Goal: Transaction & Acquisition: Purchase product/service

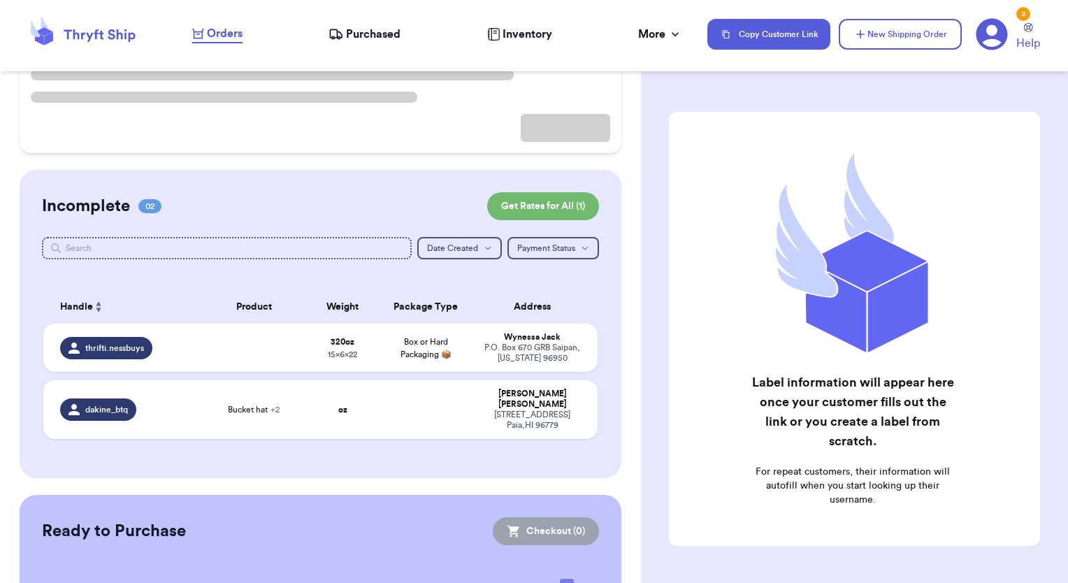
scroll to position [210, 0]
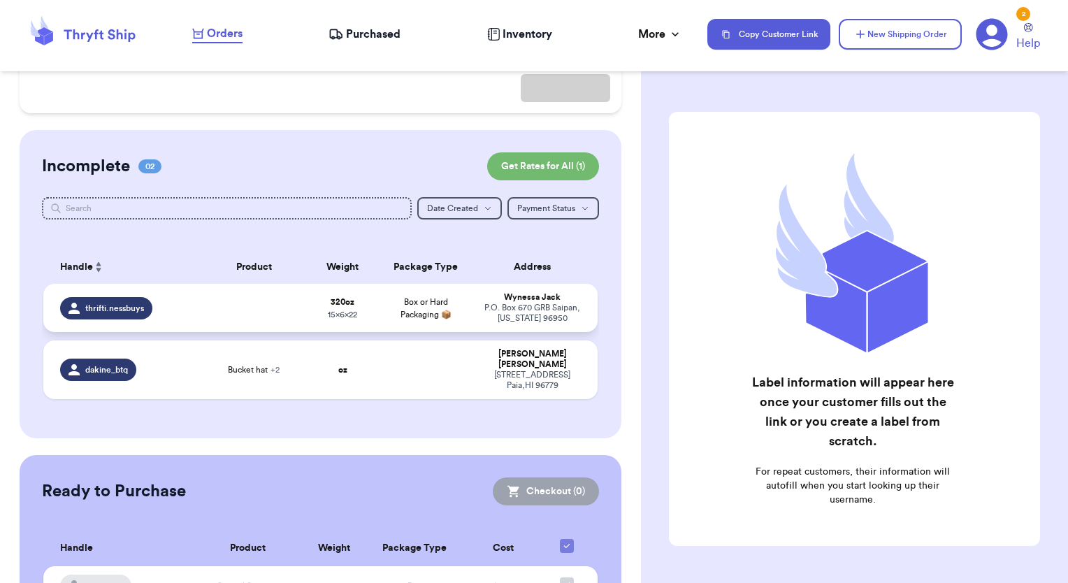
click at [528, 319] on div "P.O. [STREET_ADDRESS][US_STATE]" at bounding box center [532, 313] width 97 height 21
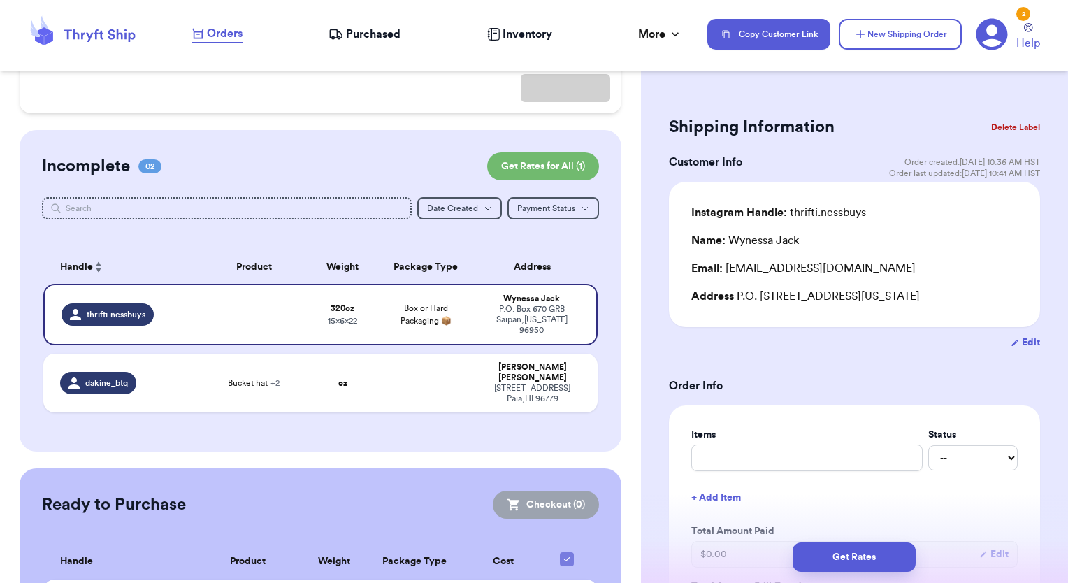
click at [1009, 127] on button "Delete Label" at bounding box center [1016, 127] width 60 height 31
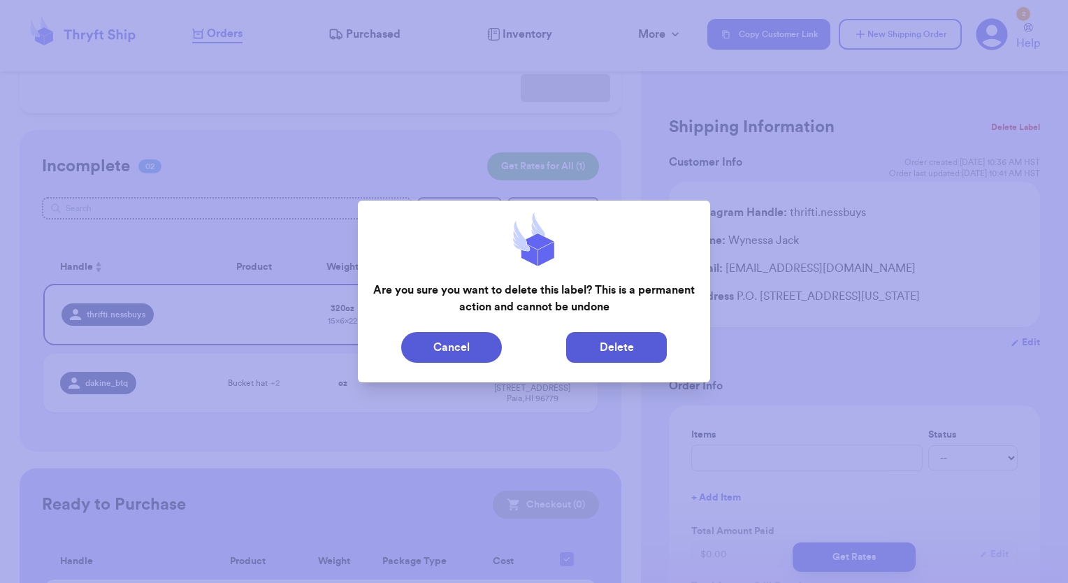
click at [633, 361] on button "Delete" at bounding box center [616, 347] width 101 height 31
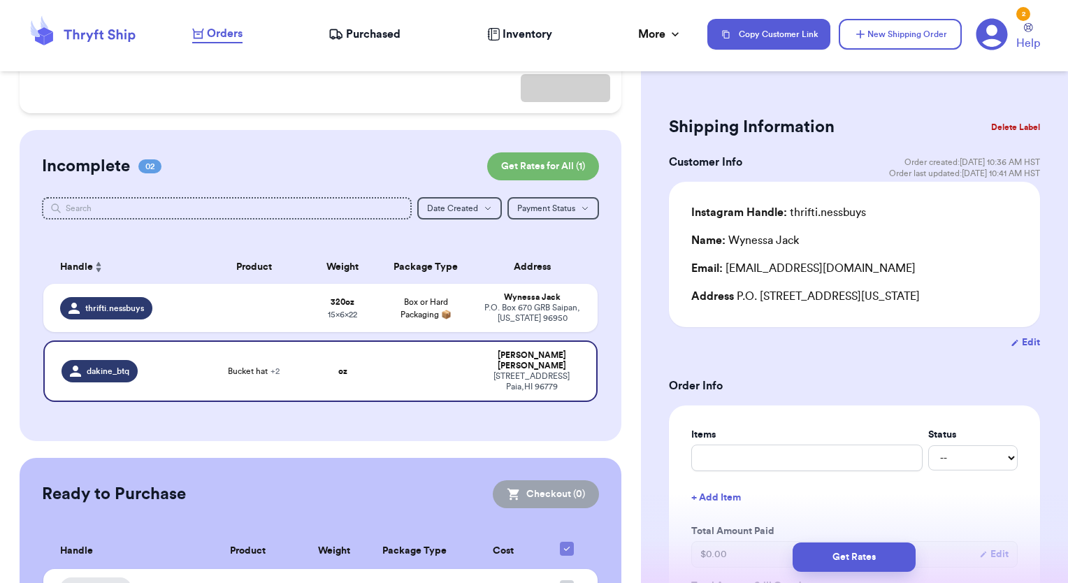
type input "Bucket hat"
type input "0"
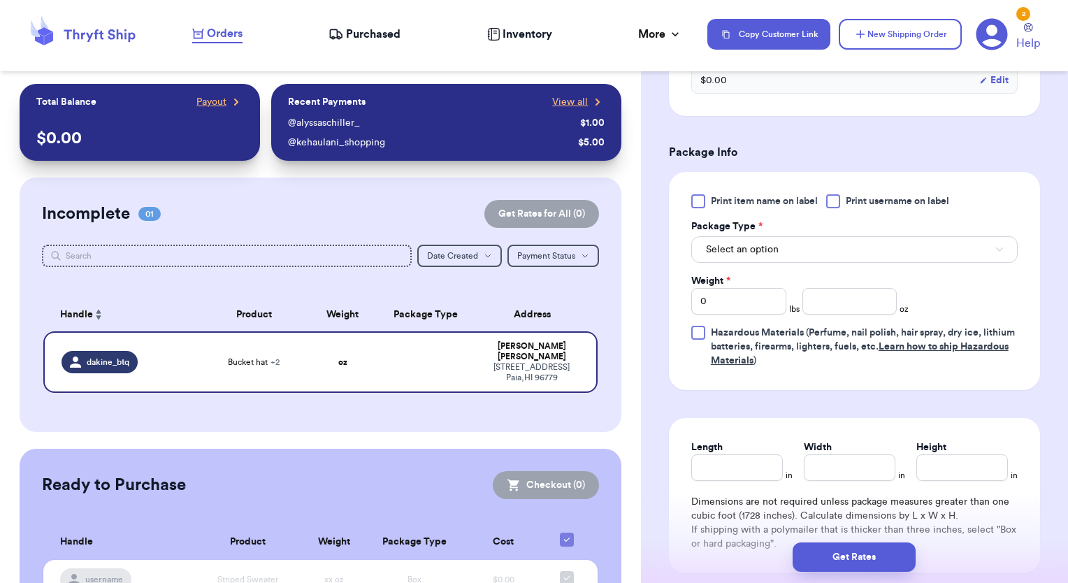
scroll to position [629, 0]
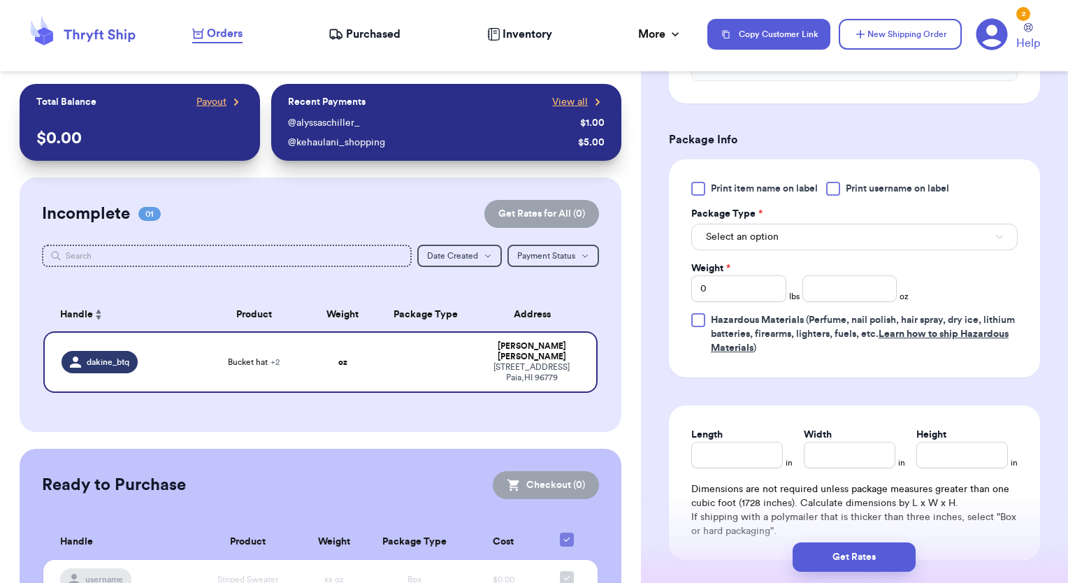
click at [839, 192] on div at bounding box center [833, 189] width 14 height 14
click at [0, 0] on input "Print username on label" at bounding box center [0, 0] width 0 height 0
click at [821, 243] on button "Select an option" at bounding box center [854, 237] width 326 height 27
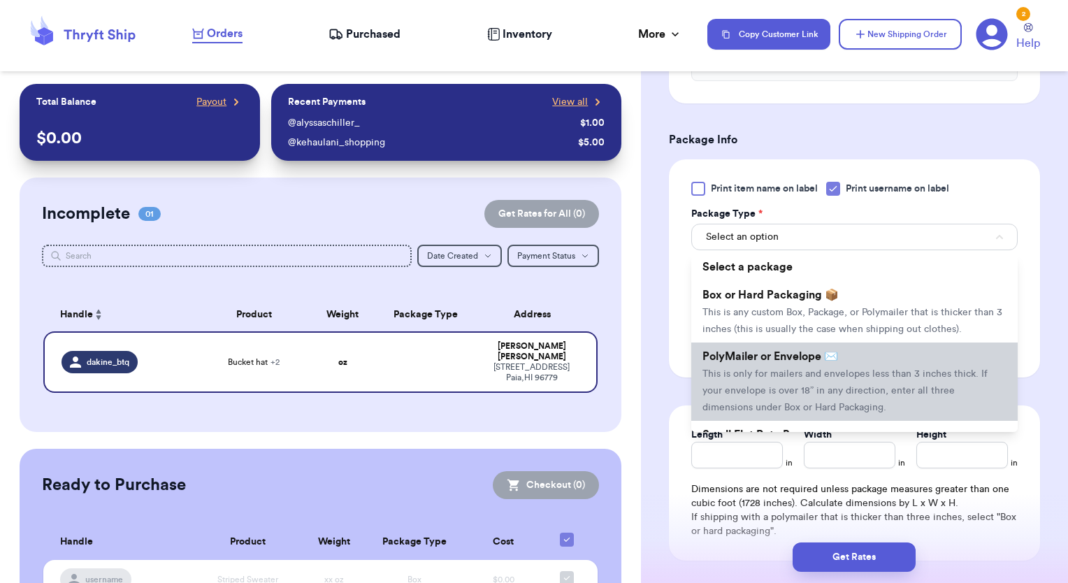
click at [758, 384] on li "PolyMailer or Envelope ✉️ This is only for mailers and envelopes less than 3 in…" at bounding box center [854, 382] width 326 height 78
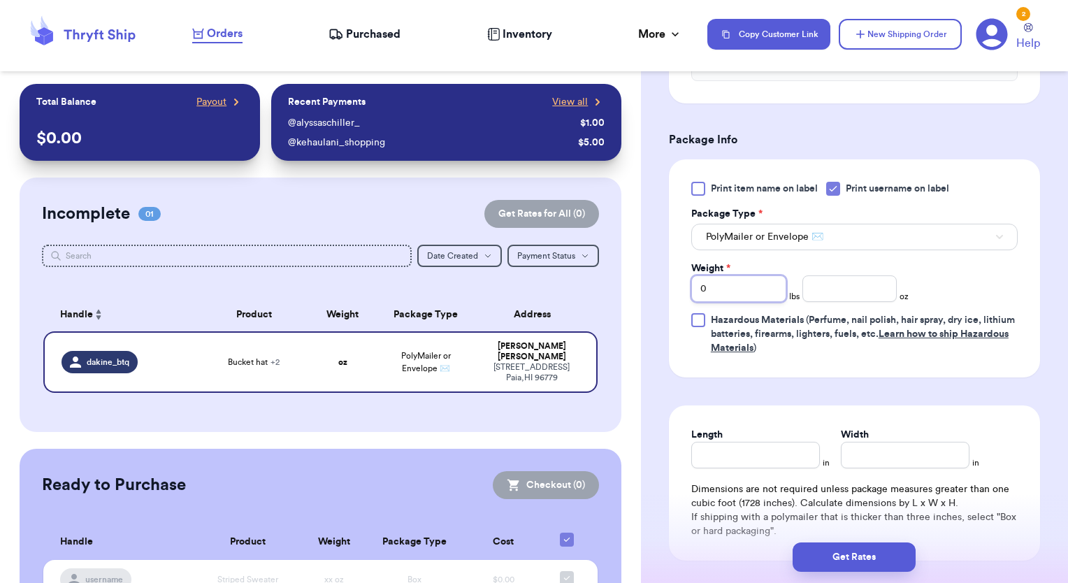
drag, startPoint x: 710, startPoint y: 290, endPoint x: 662, endPoint y: 292, distance: 47.6
click at [662, 292] on div "Shipping Information Delete Label Customer Info Order created: [DATE] 11:36 PM …" at bounding box center [854, 93] width 427 height 1276
type input "1"
click at [812, 285] on input "number" at bounding box center [850, 288] width 95 height 27
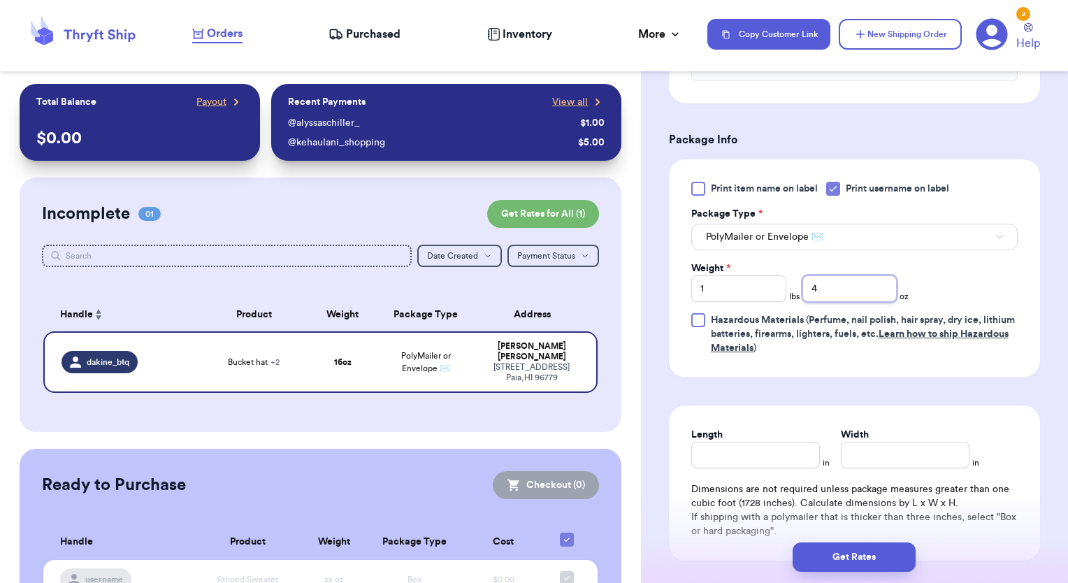
scroll to position [699, 0]
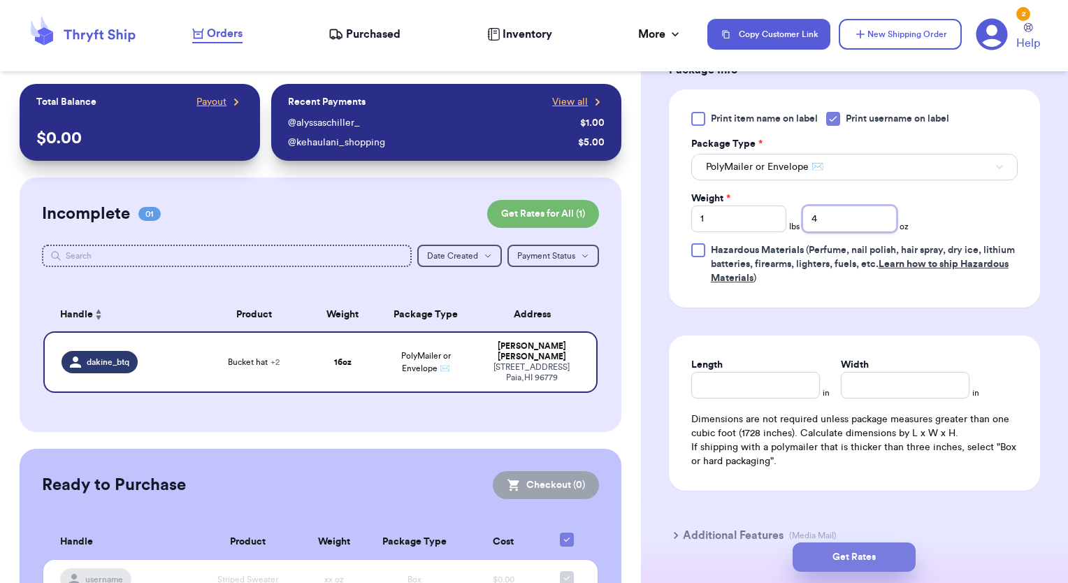
type input "4"
drag, startPoint x: 839, startPoint y: 563, endPoint x: 840, endPoint y: 575, distance: 11.3
click at [841, 572] on button "Get Rates" at bounding box center [854, 556] width 123 height 29
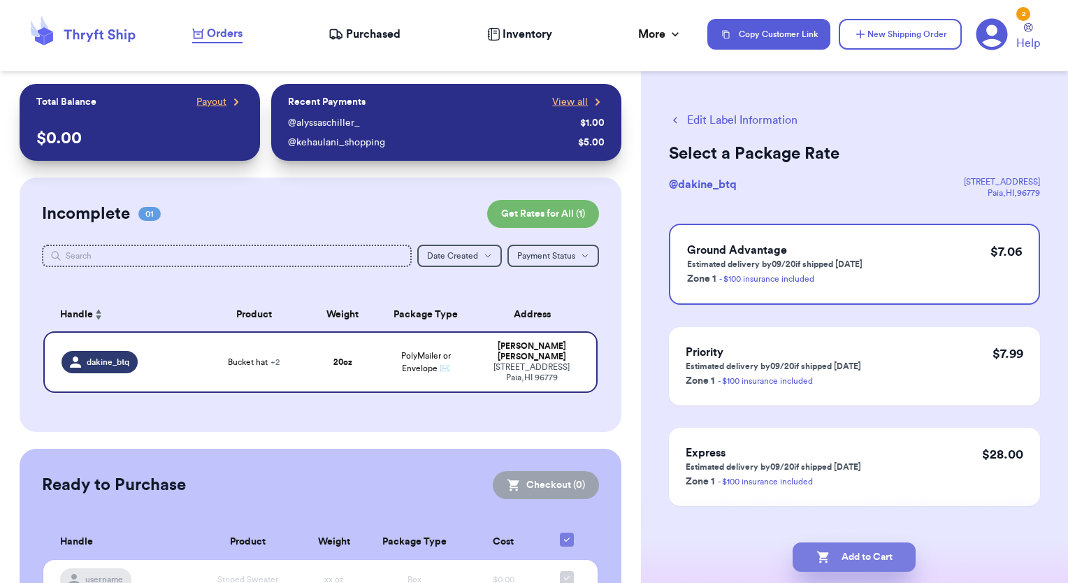
click at [881, 558] on button "Add to Cart" at bounding box center [854, 556] width 123 height 29
checkbox input "true"
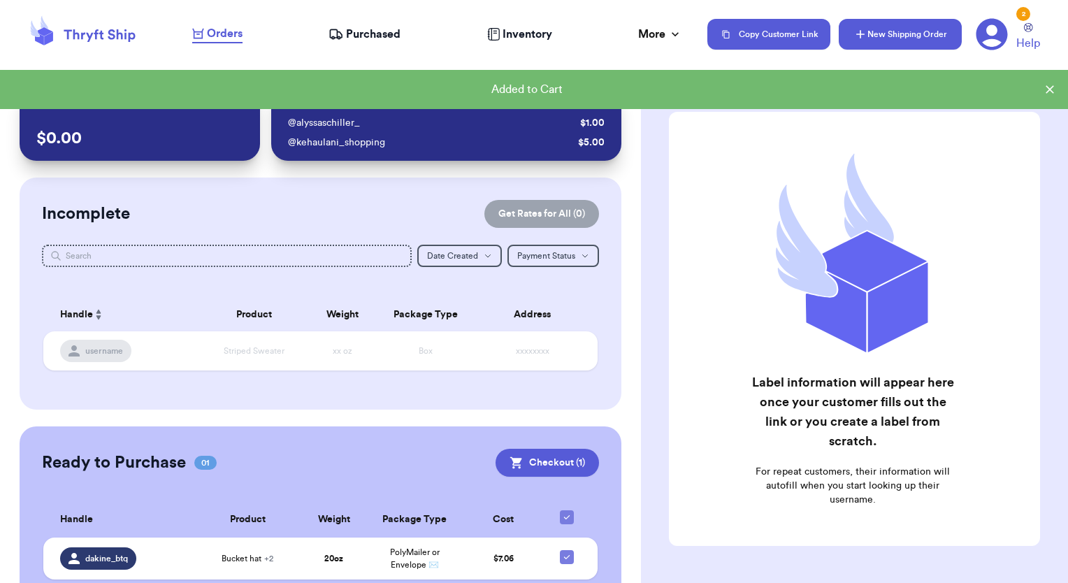
click at [889, 35] on button "New Shipping Order" at bounding box center [900, 34] width 123 height 31
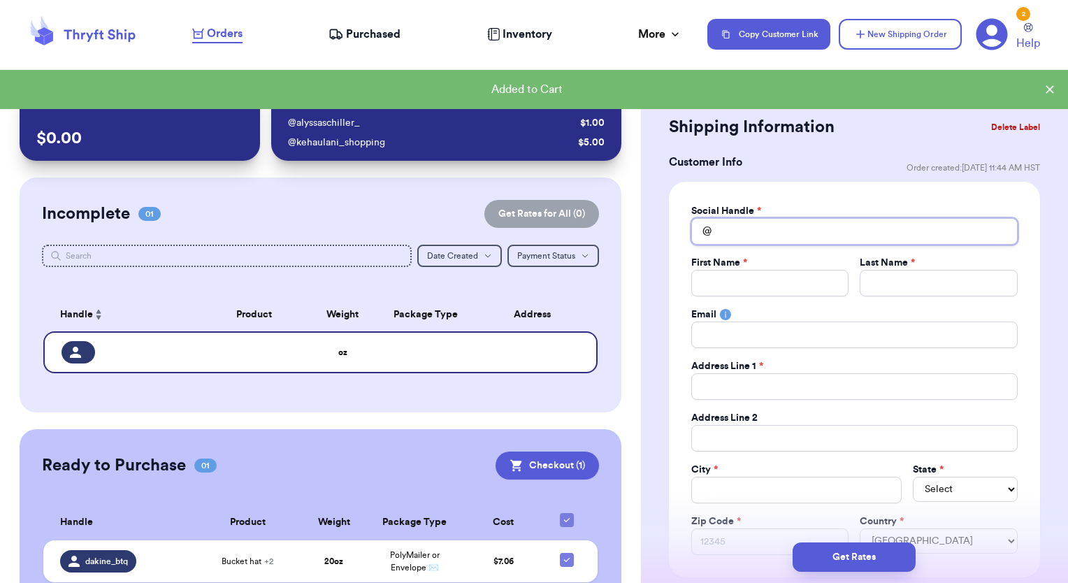
click at [732, 233] on input "Total Amount Paid" at bounding box center [854, 231] width 326 height 27
type input "n"
type input "na"
type input "nai"
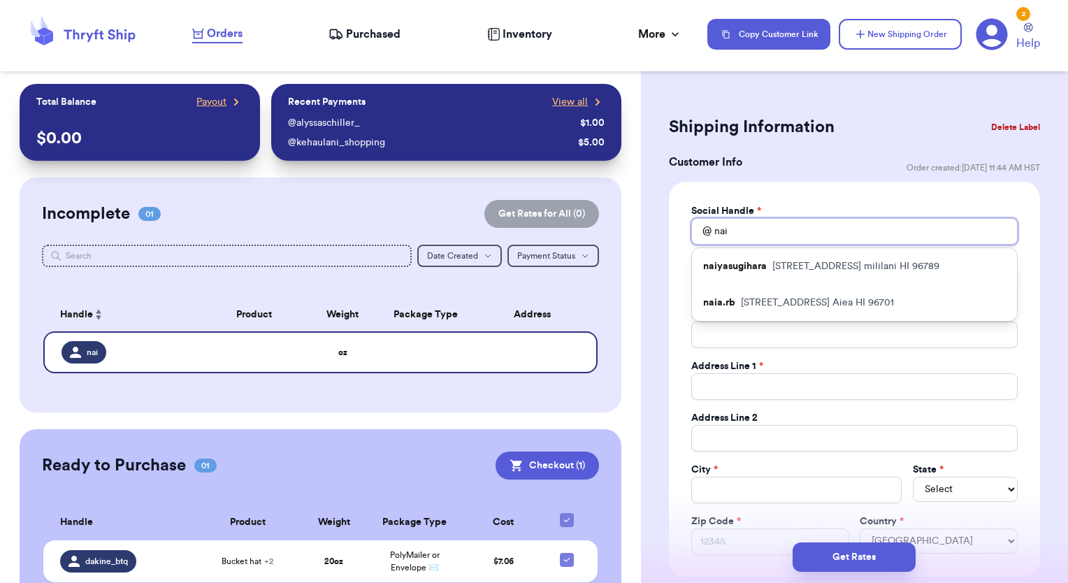
drag, startPoint x: 735, startPoint y: 226, endPoint x: 677, endPoint y: 236, distance: 58.7
click at [677, 236] on div "Social Handle * @ nai naiyasugihara [STREET_ADDRESS] naia.rb 99-[STREET_ADDRESS…" at bounding box center [854, 380] width 371 height 396
type input "r"
type input "ri"
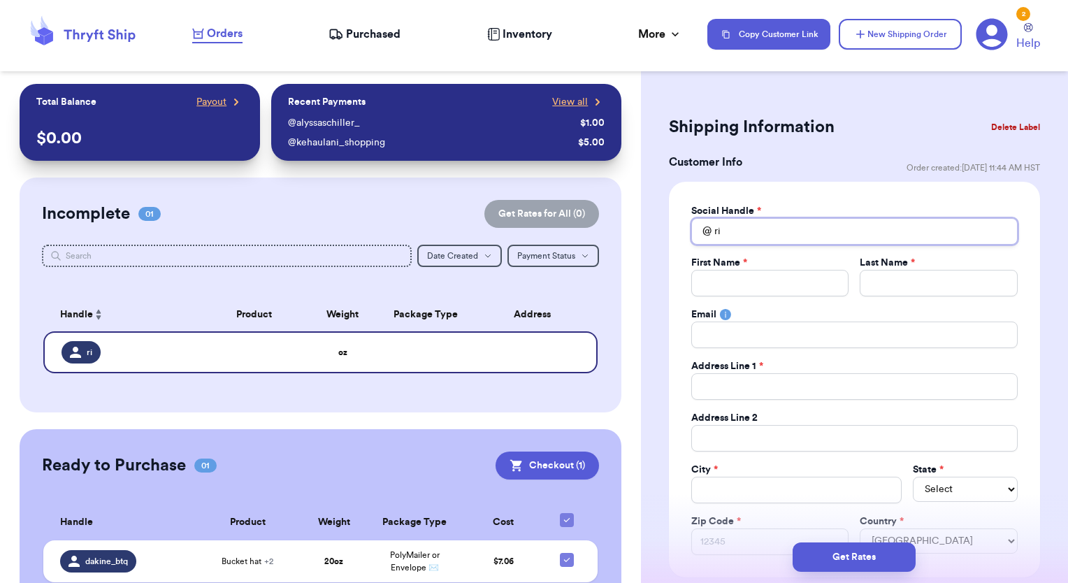
type input "r"
type input "m"
type input "ma"
type input "mai"
type input "maiy"
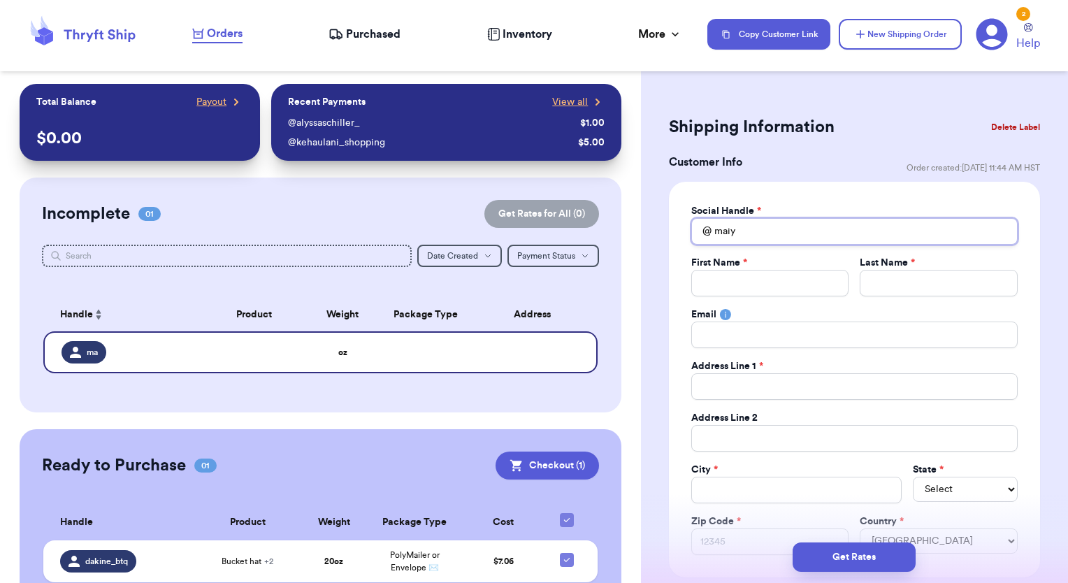
type input "maiya"
type input "maiy"
type input "mai"
type input "ma"
type input "m"
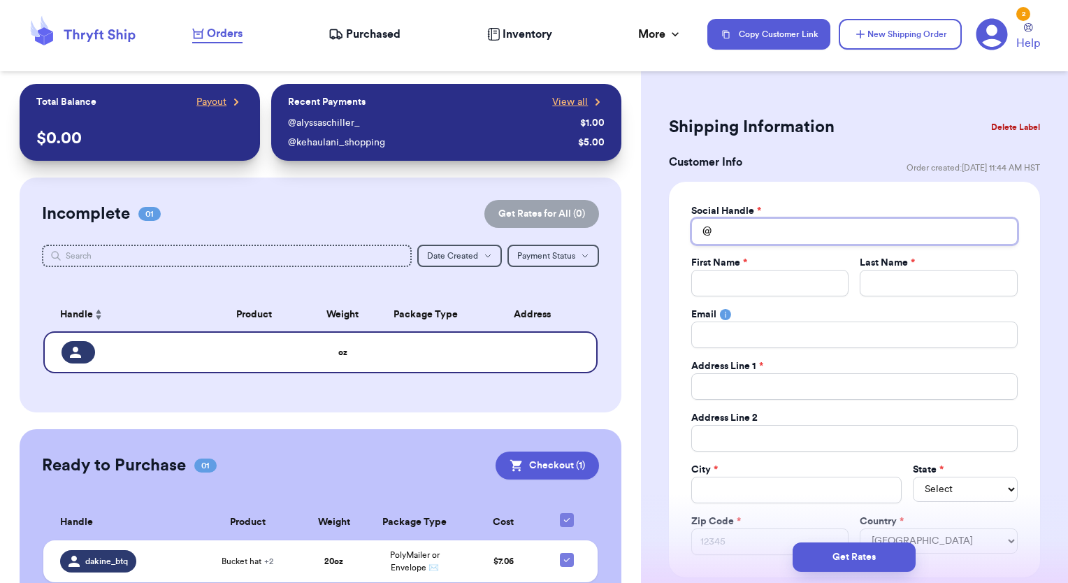
type input "m"
type input "n"
type input "na"
type input "nai"
type input "naiu"
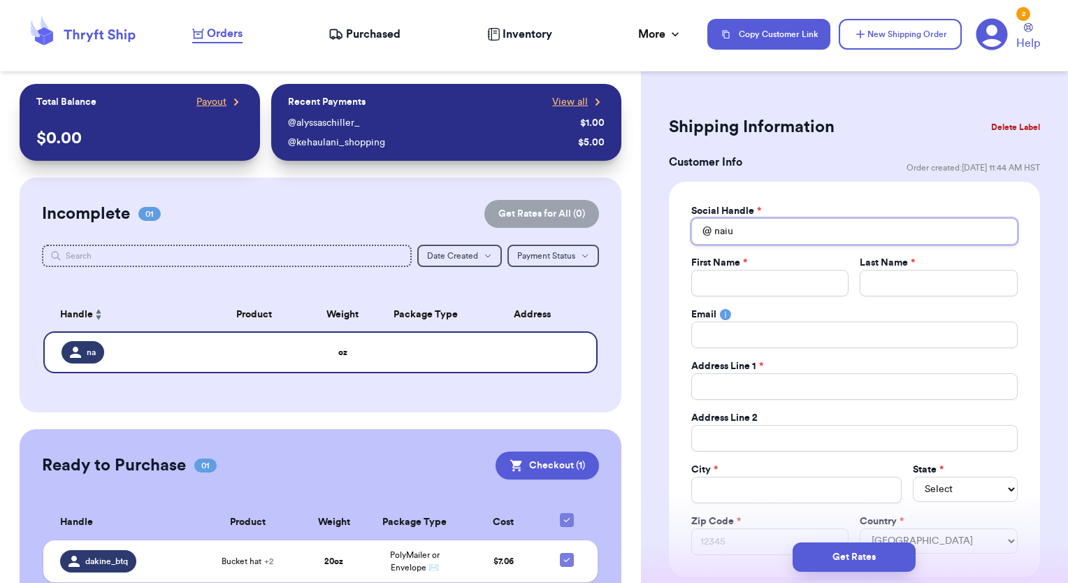
type input "naiua"
type input "naiu"
type input "nai"
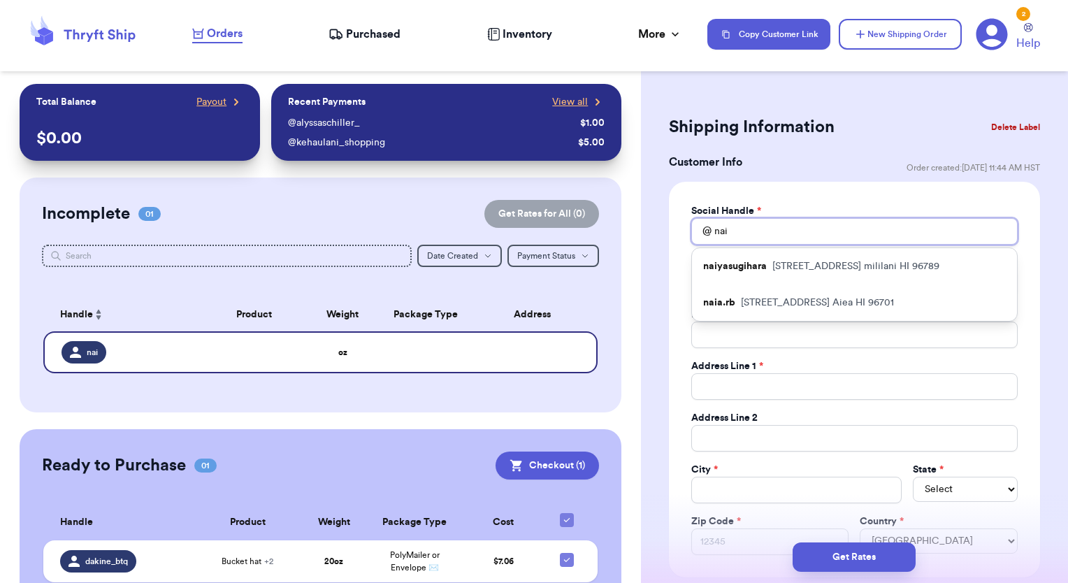
type input "naiy"
type input "naiya"
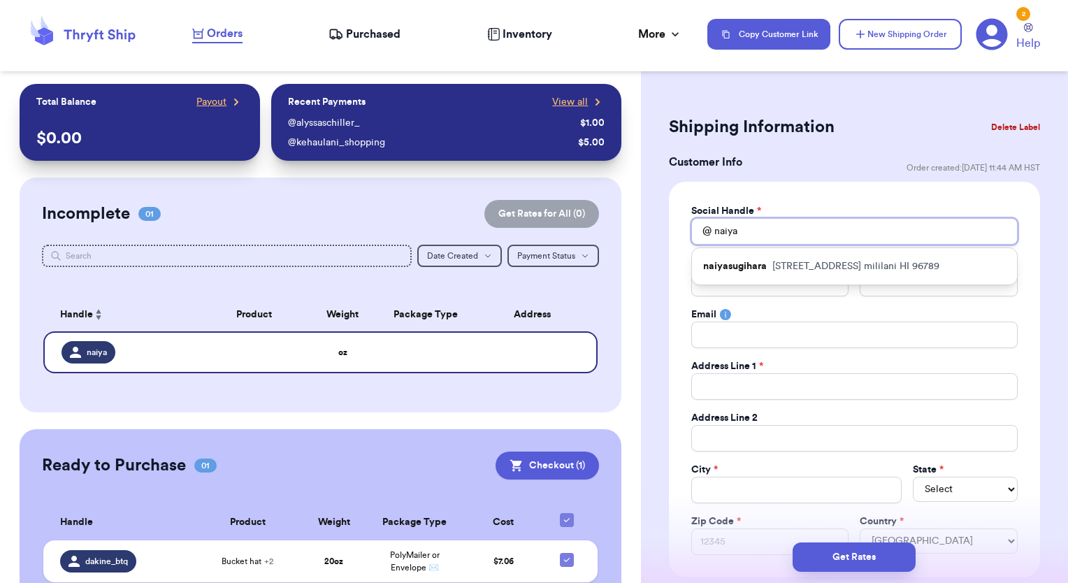
type input "naiyas"
type input "naiya"
type input "naiy"
type input "nai"
type input "na"
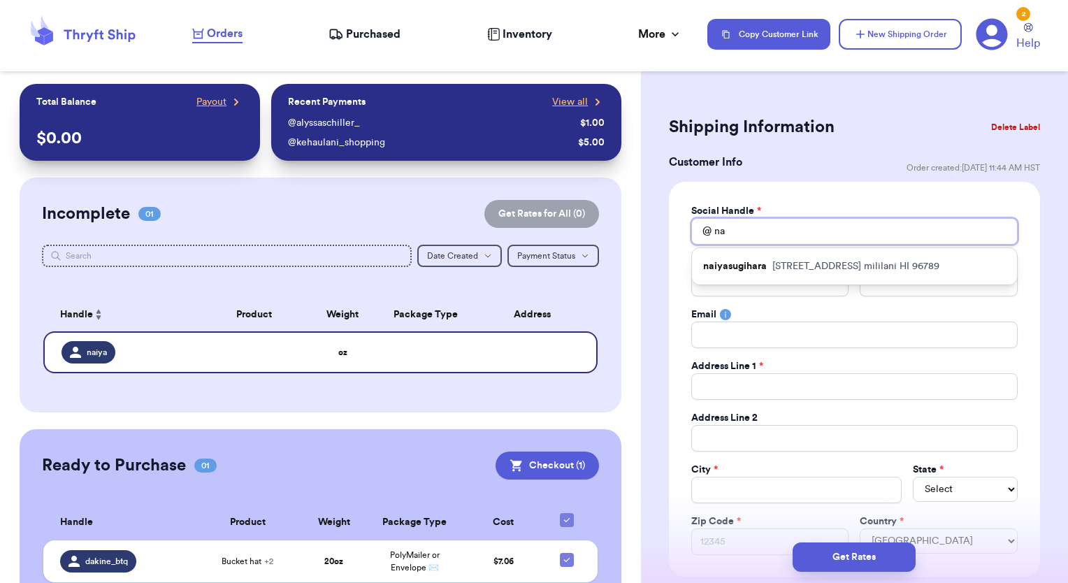
type input "n"
type input "r"
type input "ri"
type input "r"
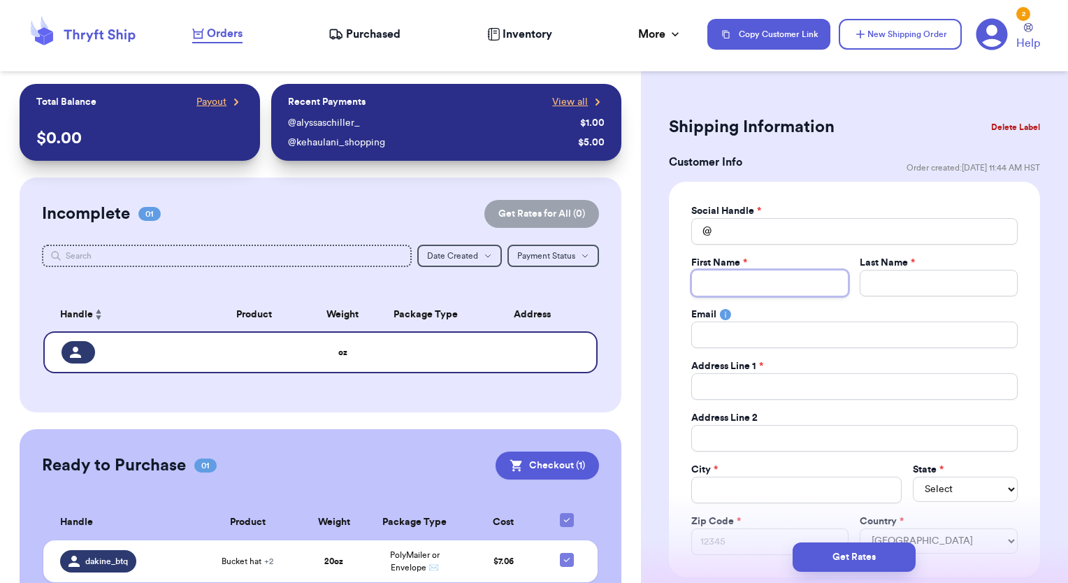
type input "r"
type input "ri"
type input "Riahna"
click at [779, 329] on input "Total Amount Paid" at bounding box center [854, 335] width 326 height 27
click at [903, 276] on input "Total Amount Paid" at bounding box center [939, 283] width 158 height 27
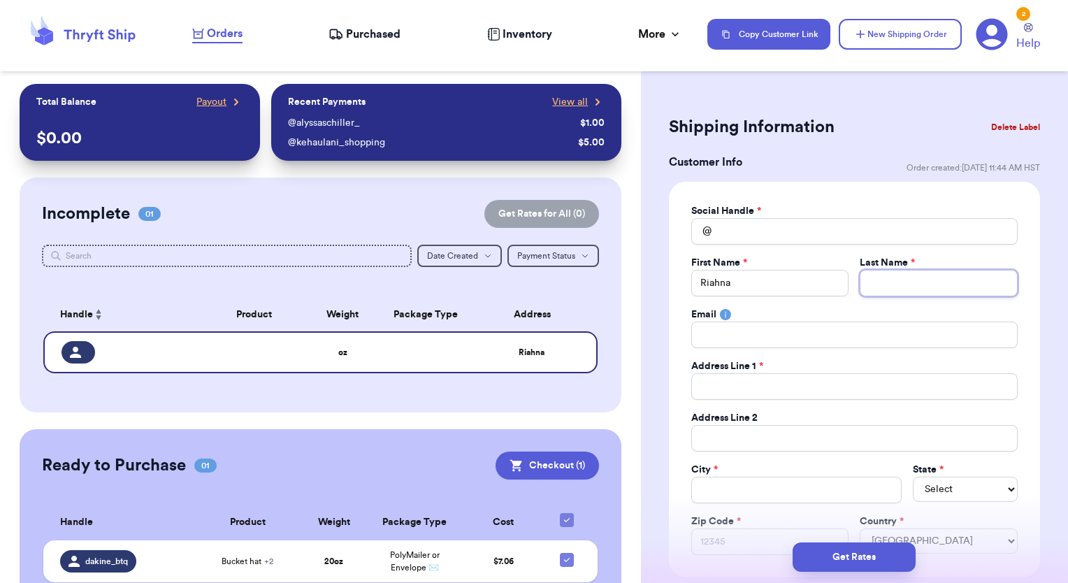
type input "c"
type input "ca"
type input "cac"
type input "[PERSON_NAME]"
click at [738, 389] on input "Total Amount Paid" at bounding box center [854, 386] width 326 height 27
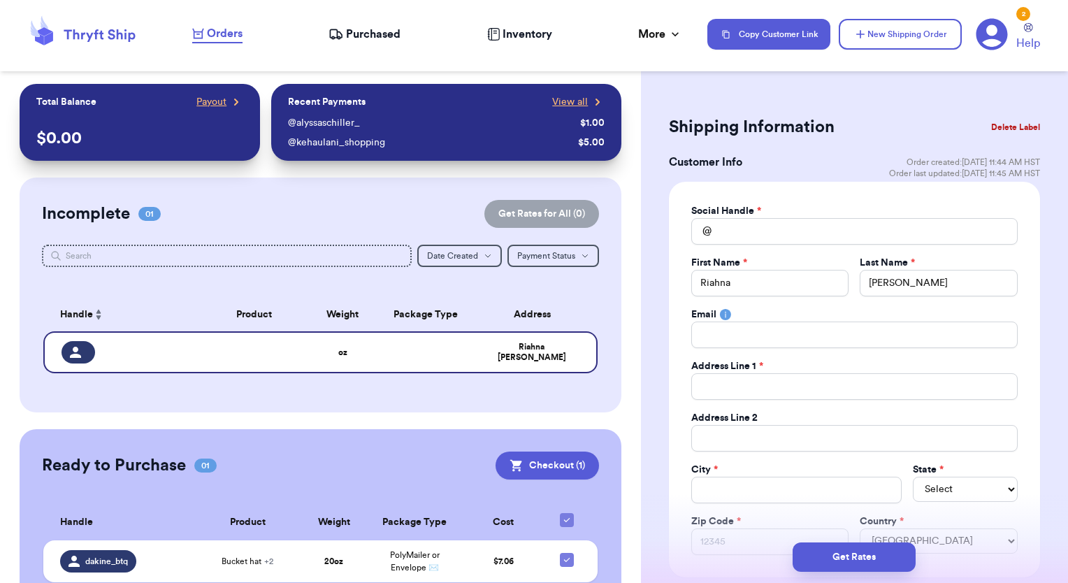
click at [727, 225] on input "Total Amount Paid" at bounding box center [854, 231] width 326 height 27
type input "r"
type input "ri"
type input "ria"
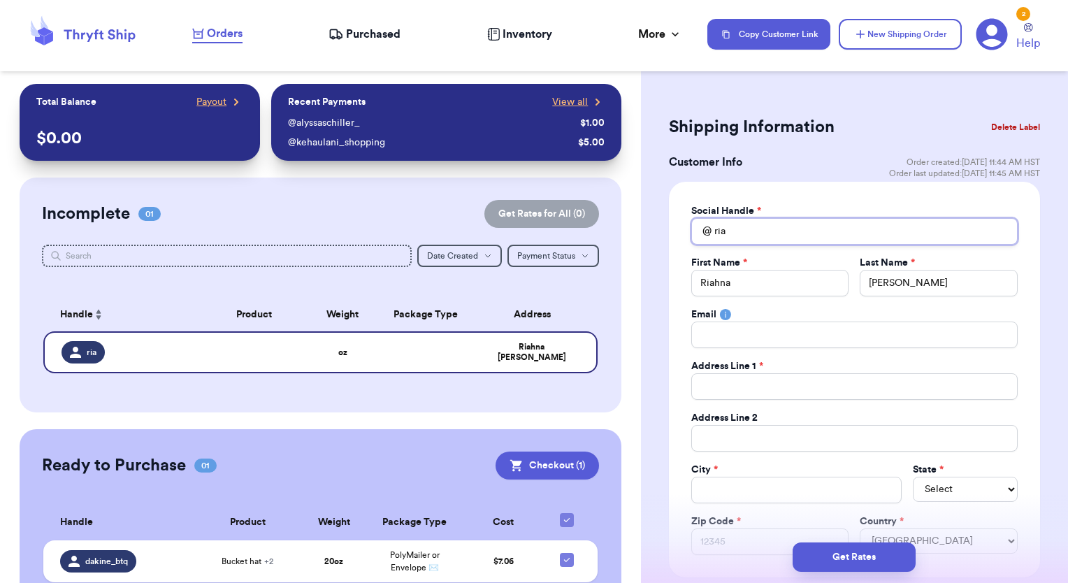
type input "ri"
type input "r"
click at [742, 387] on input "Total Amount Paid" at bounding box center [854, 386] width 326 height 27
type input "9"
type input "98"
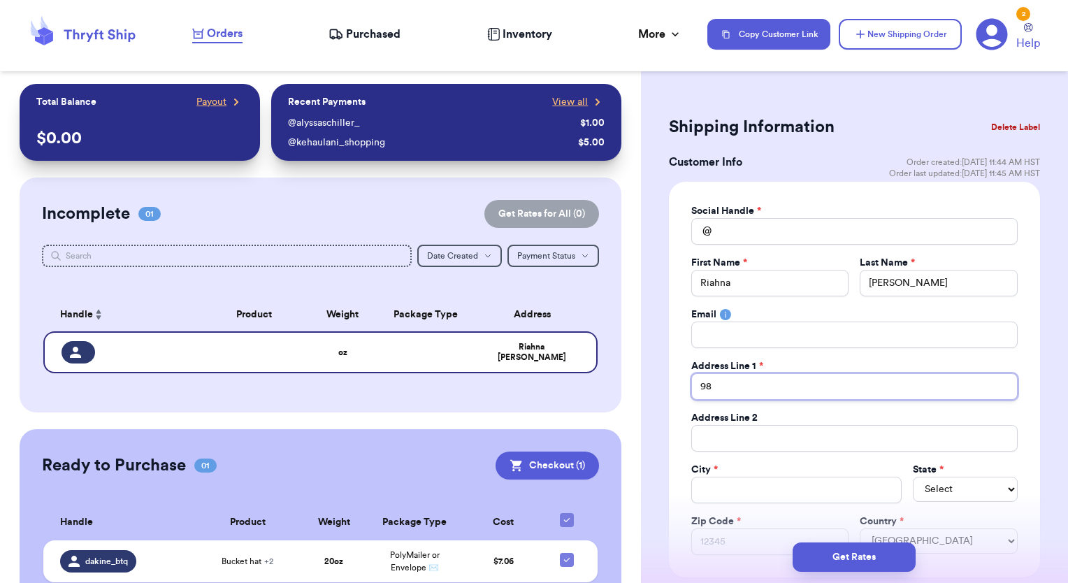
type input "98-"
type input "[STREET_ADDRESS]"
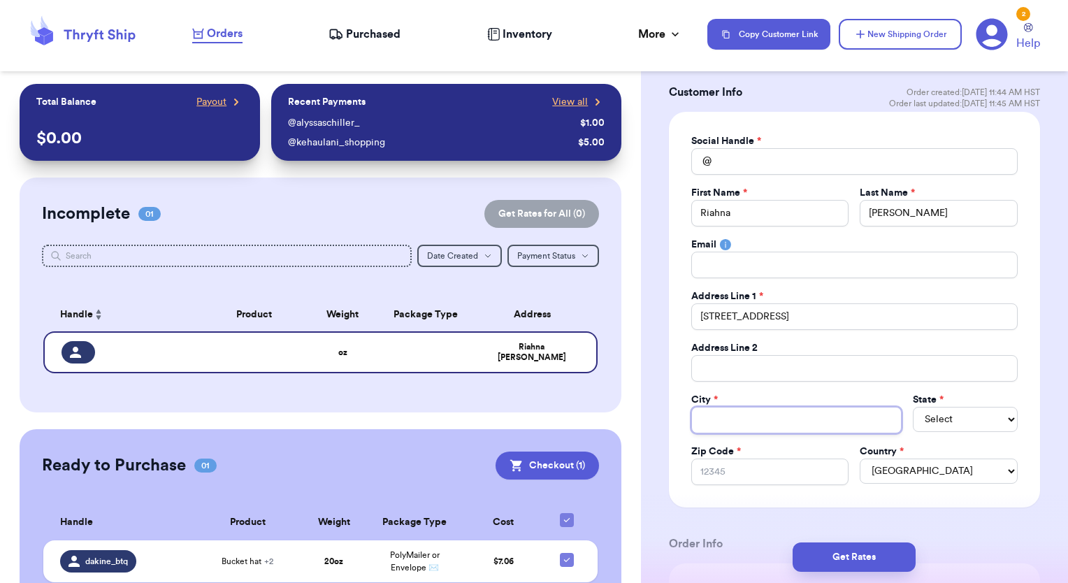
click at [748, 417] on input "Total Amount Paid" at bounding box center [796, 420] width 210 height 27
type input "a"
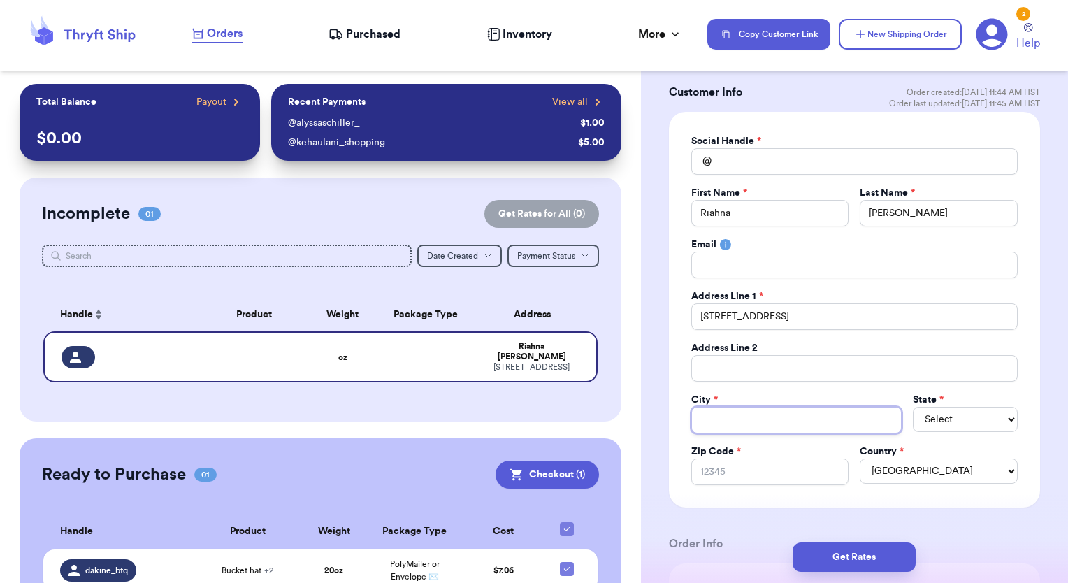
type input "A"
type input "Ai"
type input "Aie"
type input "Aiea"
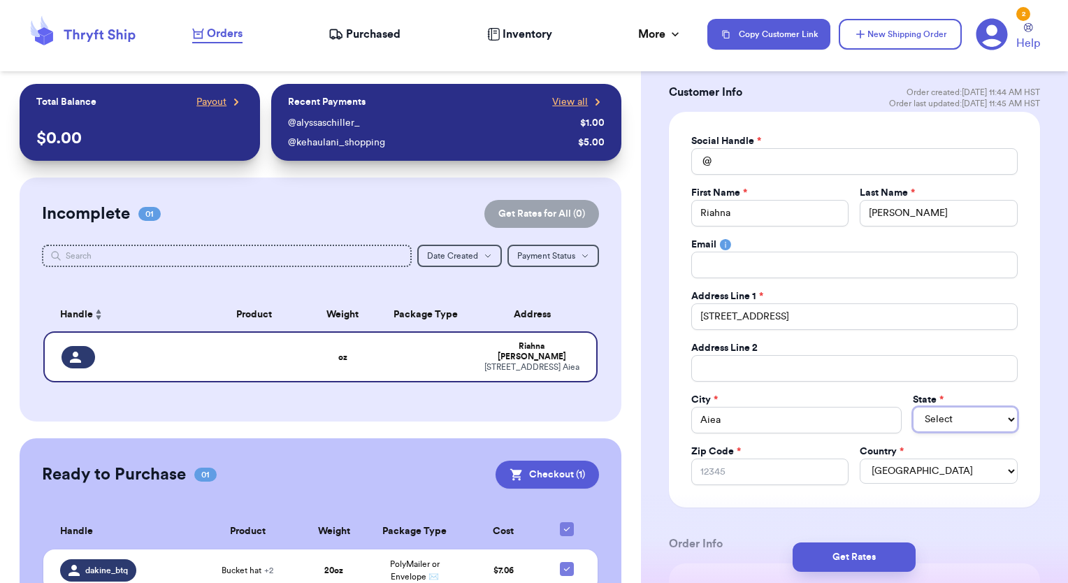
select select "HI"
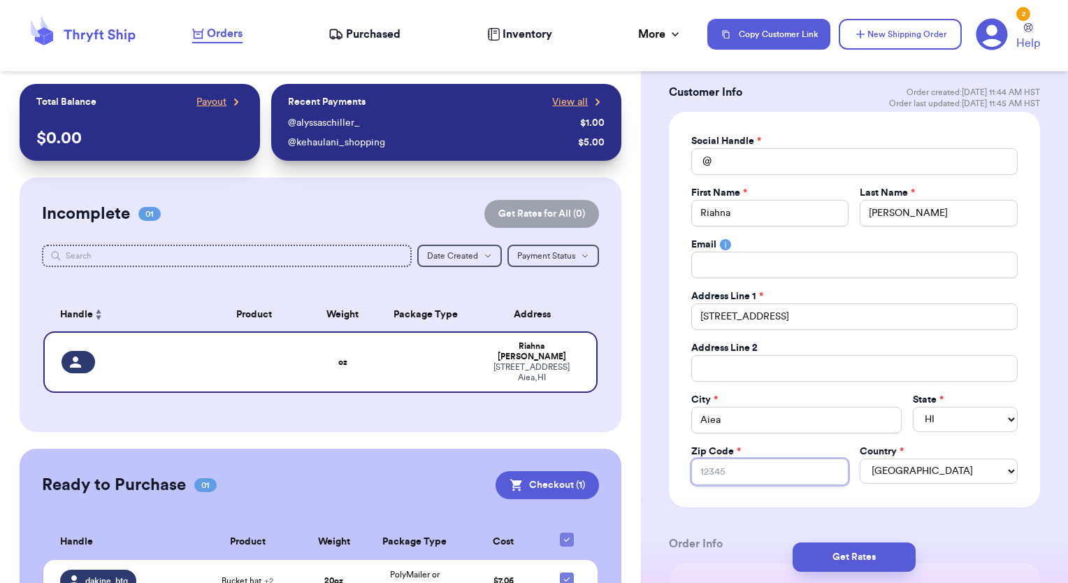
type input "9"
type input "96"
type input "967"
type input "9670"
type input "96701"
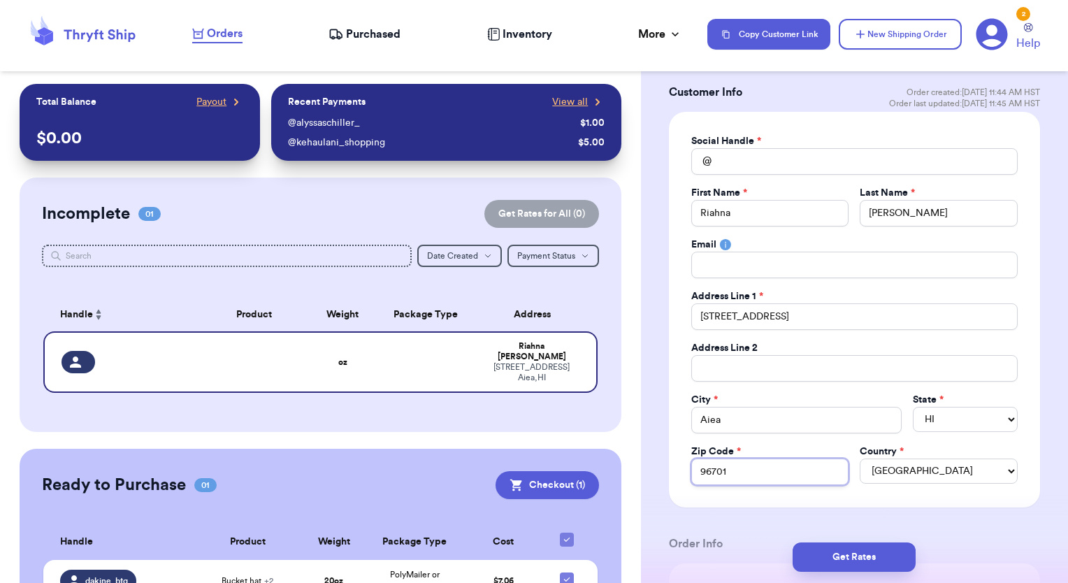
type input "96701"
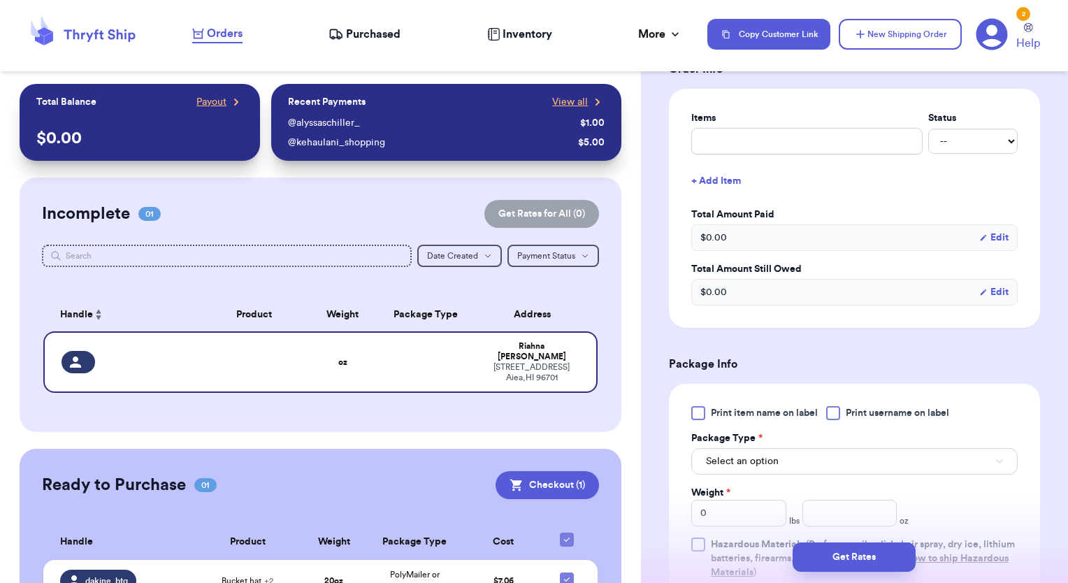
scroll to position [559, 0]
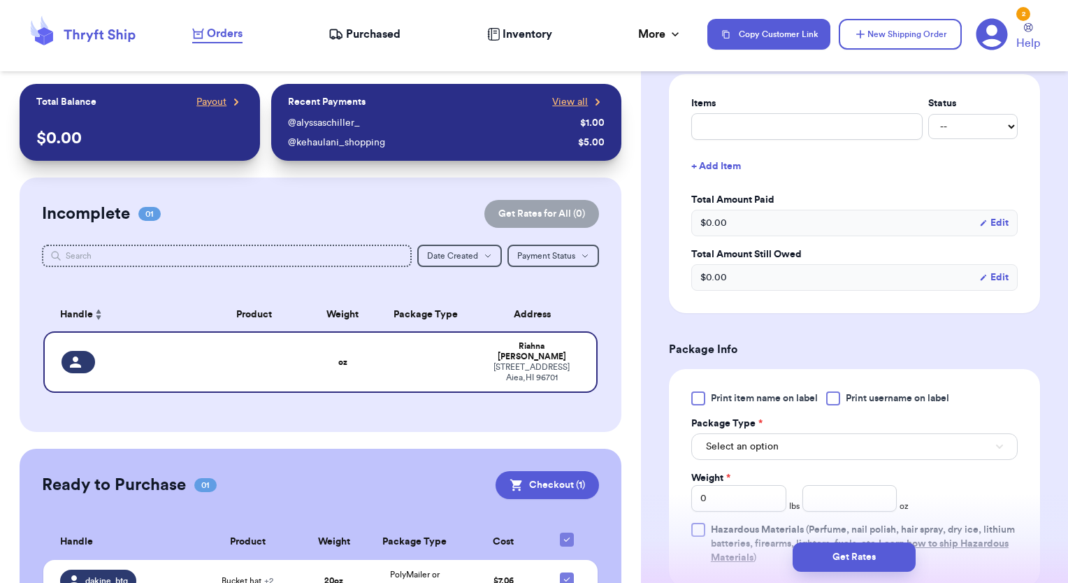
click at [834, 401] on div at bounding box center [833, 398] width 14 height 14
click at [0, 0] on input "Print username on label" at bounding box center [0, 0] width 0 height 0
click at [836, 438] on button "Select an option" at bounding box center [854, 446] width 326 height 27
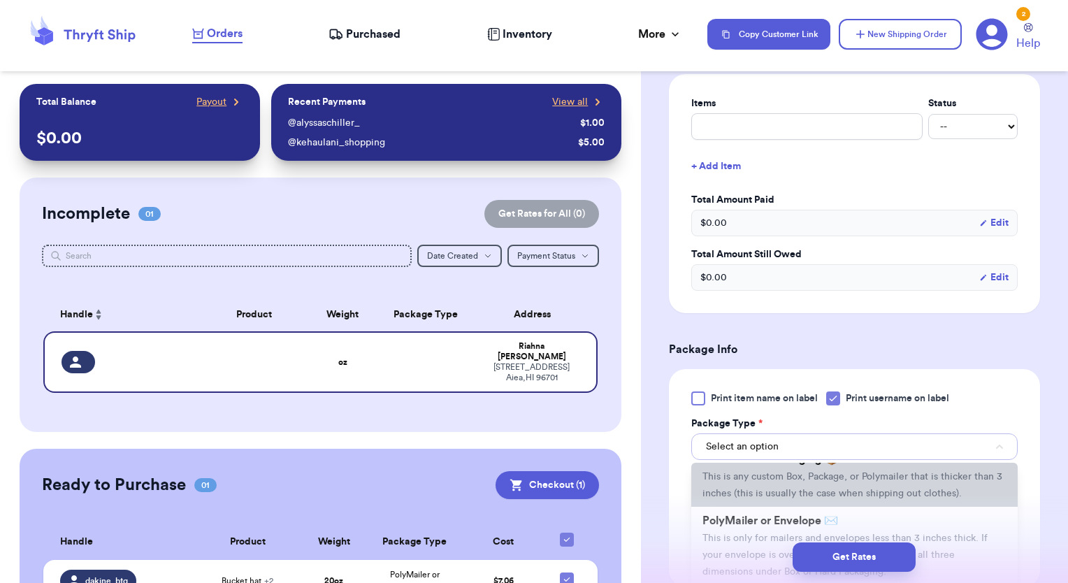
scroll to position [70, 0]
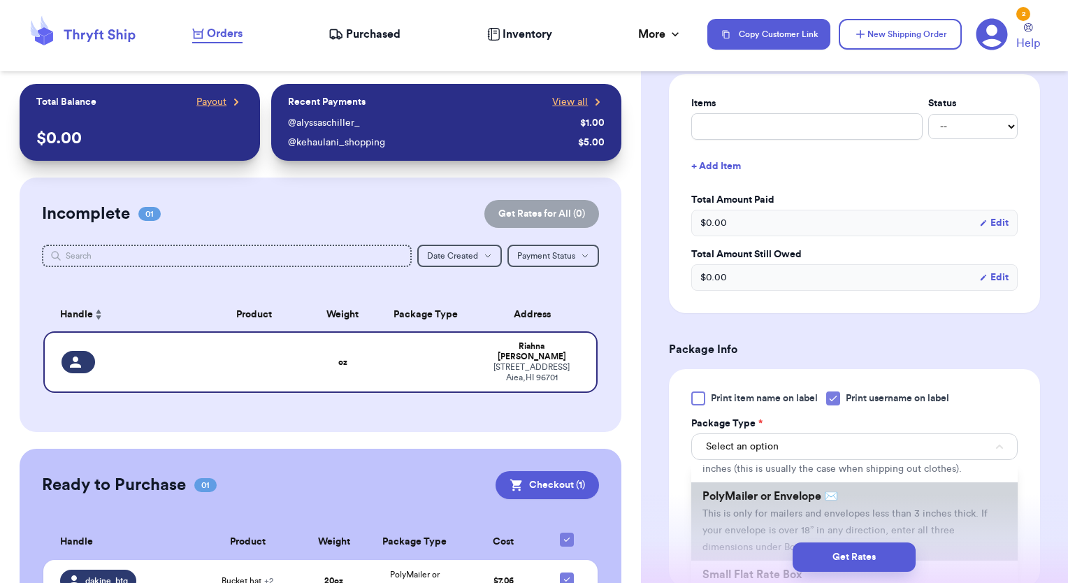
click at [786, 502] on span "PolyMailer or Envelope ✉️" at bounding box center [771, 496] width 136 height 11
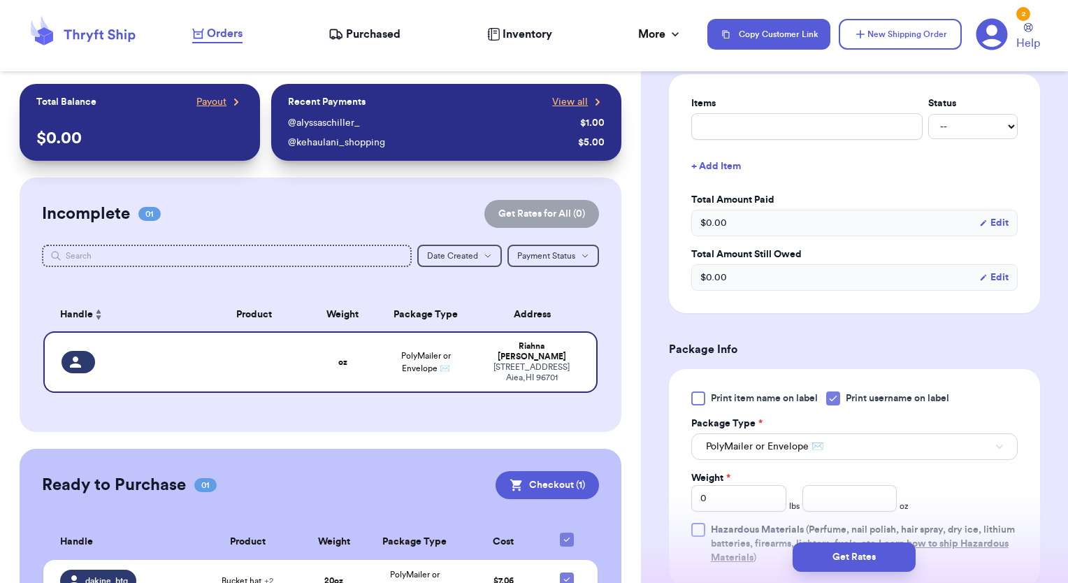
click at [965, 463] on div "Print item name on label Print username on label Package Type * PolyMailer or E…" at bounding box center [854, 477] width 326 height 173
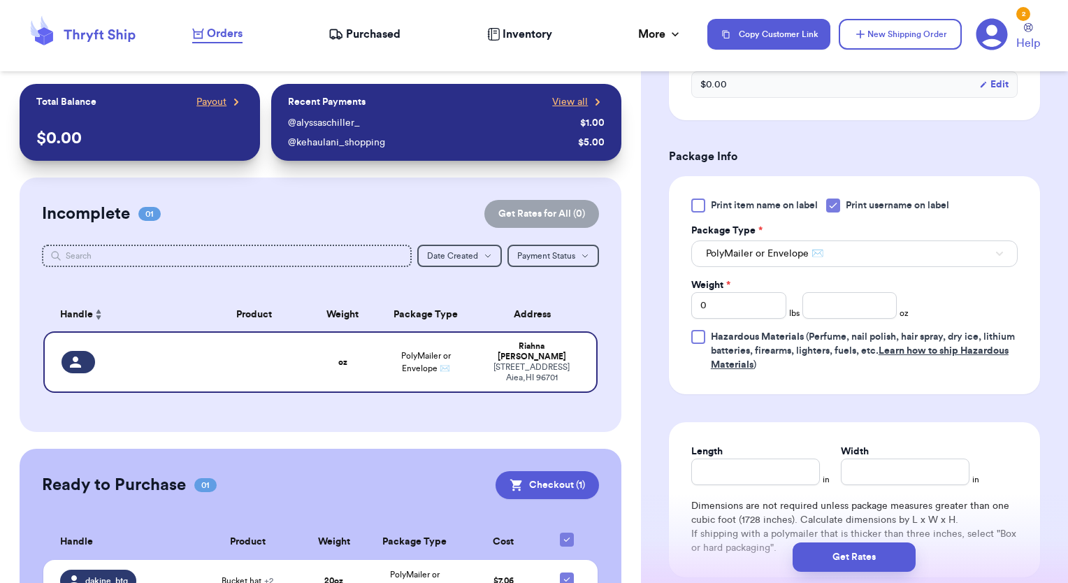
scroll to position [769, 0]
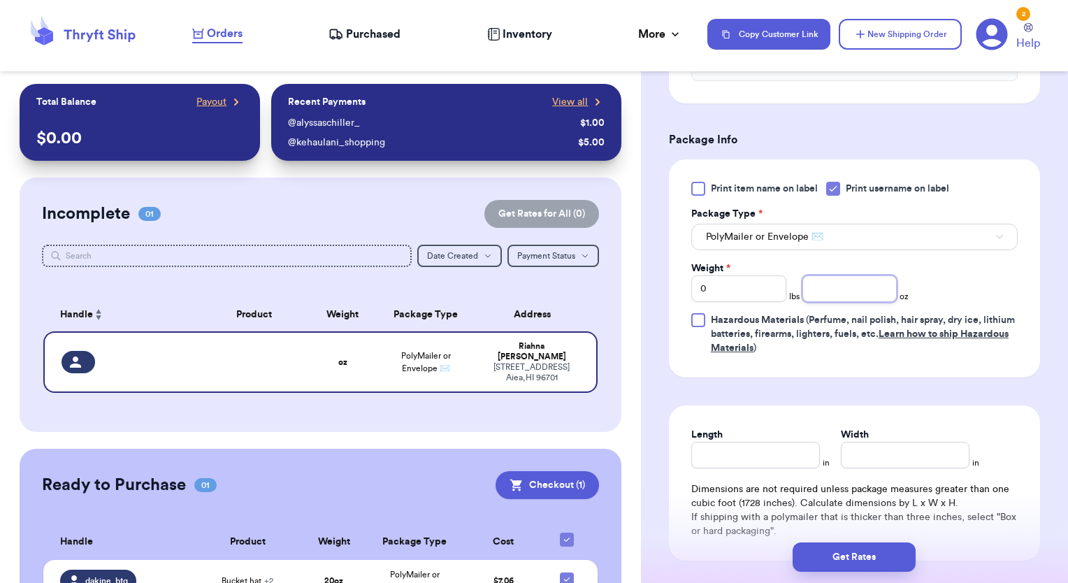
click at [827, 292] on input "number" at bounding box center [850, 288] width 95 height 27
type input "13"
click at [866, 556] on button "Get Rates" at bounding box center [854, 556] width 123 height 29
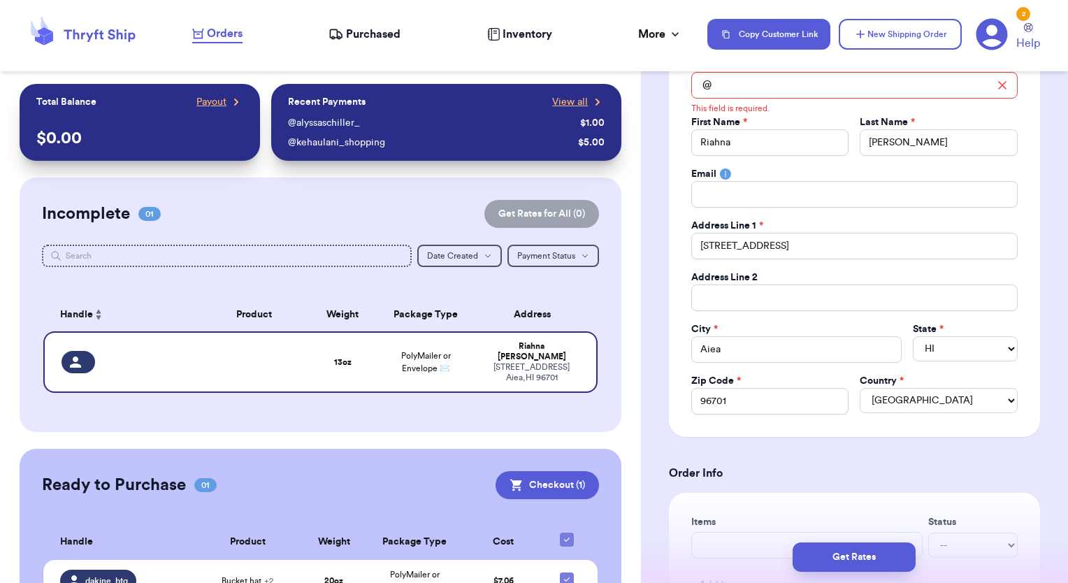
scroll to position [0, 0]
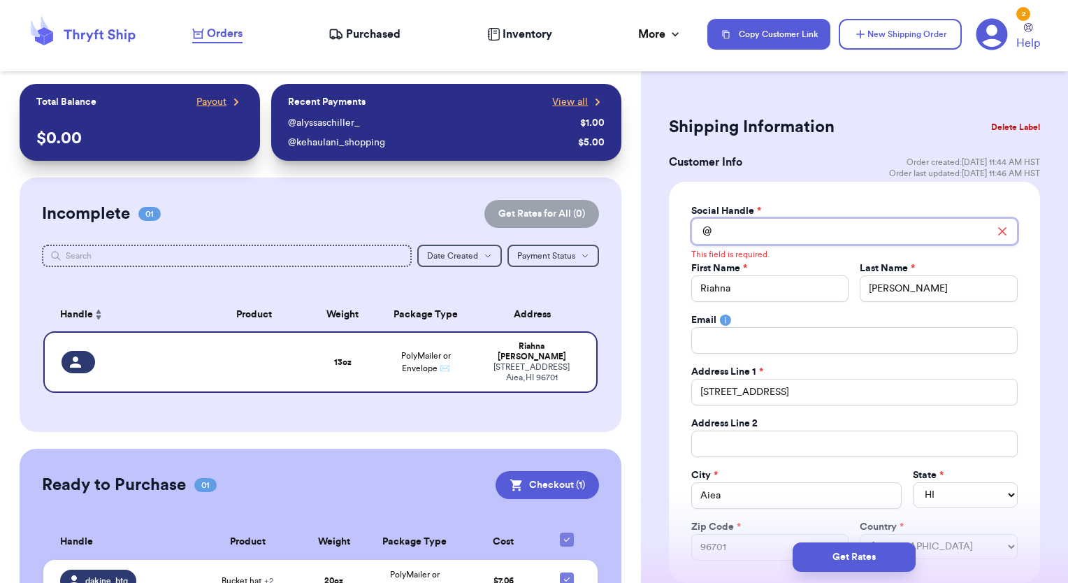
click at [751, 231] on input "Total Amount Paid" at bounding box center [854, 231] width 326 height 27
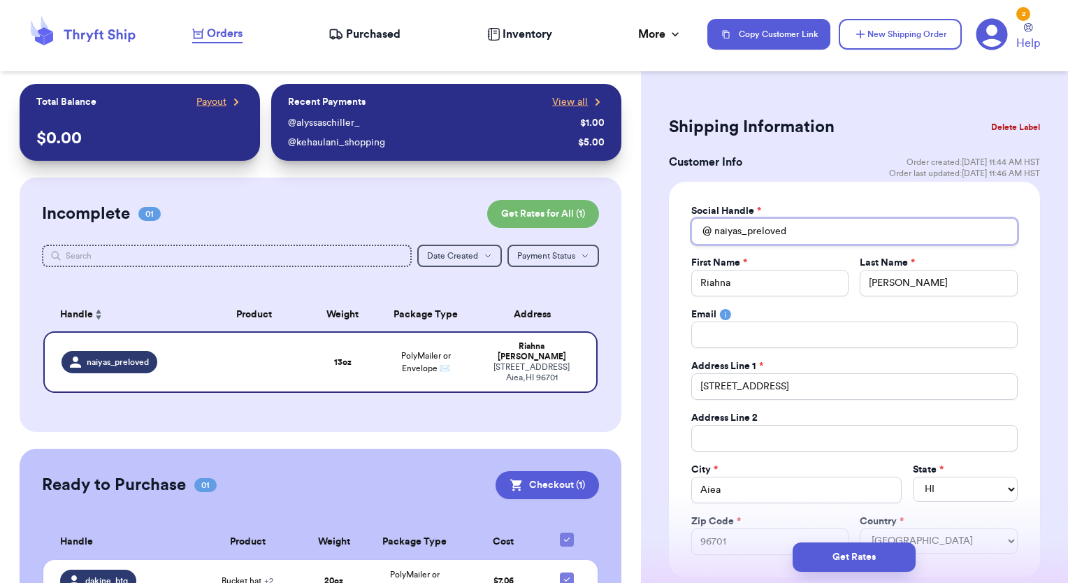
type input "naiyas_preloved"
click at [871, 184] on div "Social Handle * @ naiyas_preloved First Name * Riahna Last Name * [PERSON_NAME]…" at bounding box center [854, 380] width 371 height 396
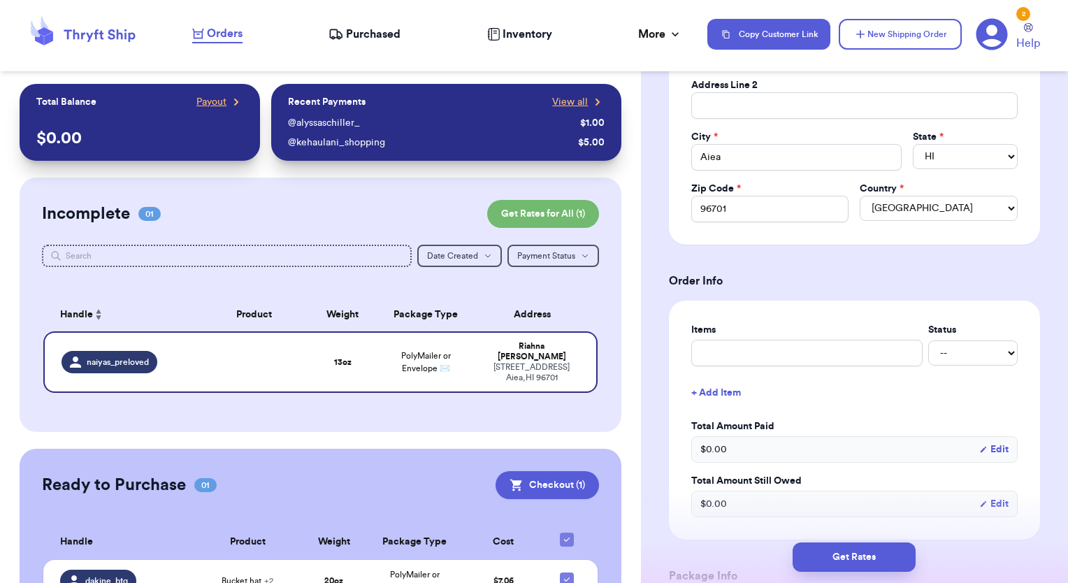
scroll to position [489, 0]
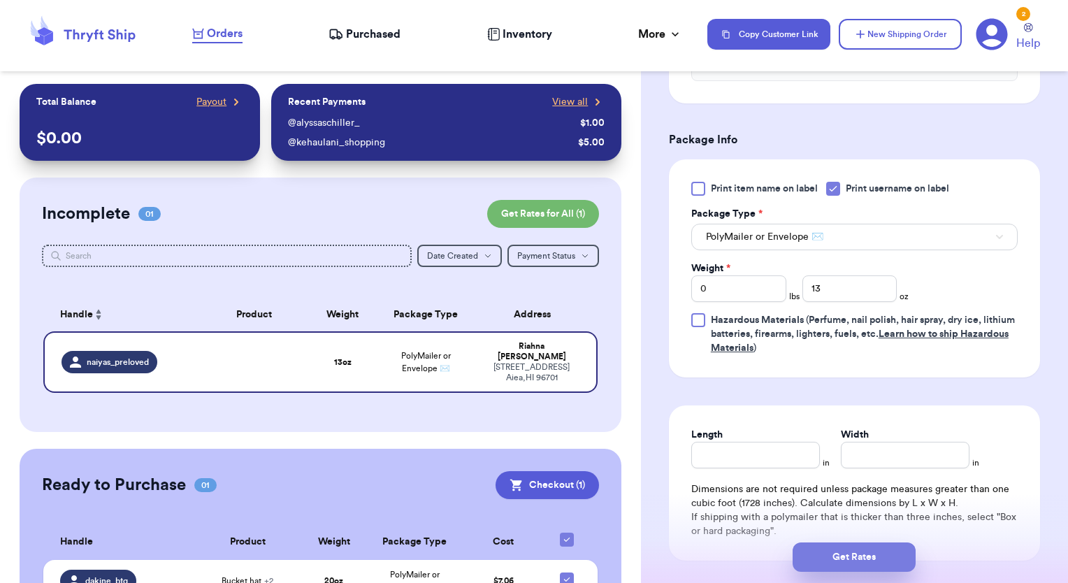
click at [859, 561] on button "Get Rates" at bounding box center [854, 556] width 123 height 29
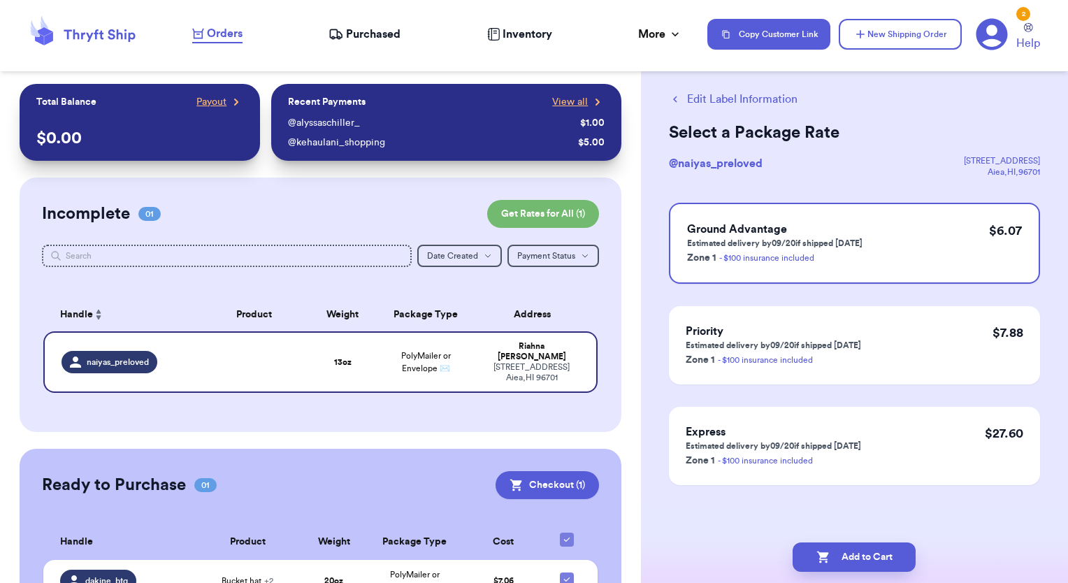
scroll to position [0, 0]
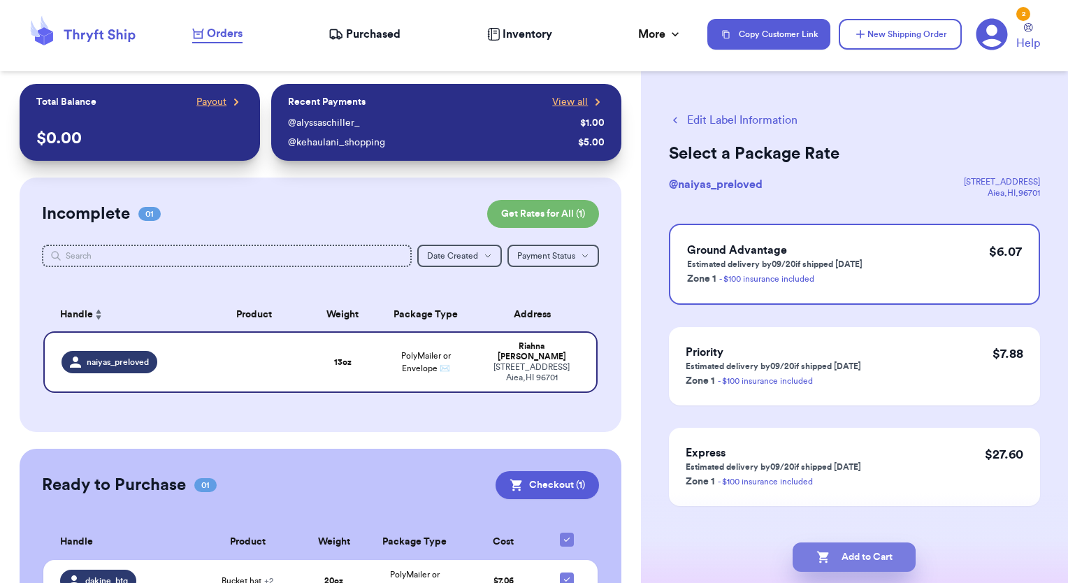
click at [876, 561] on button "Add to Cart" at bounding box center [854, 556] width 123 height 29
checkbox input "true"
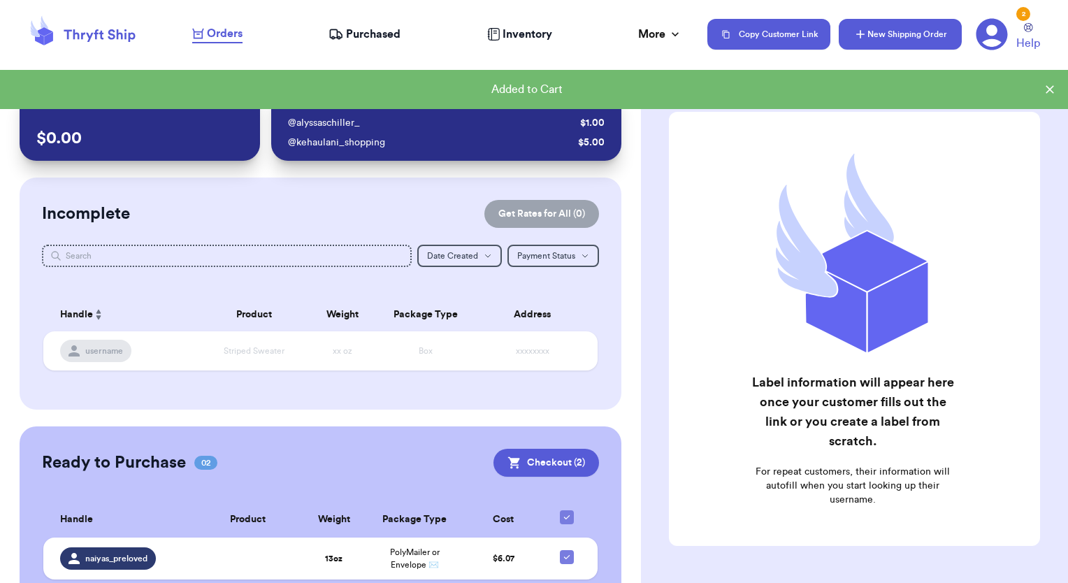
click at [895, 32] on button "New Shipping Order" at bounding box center [900, 34] width 123 height 31
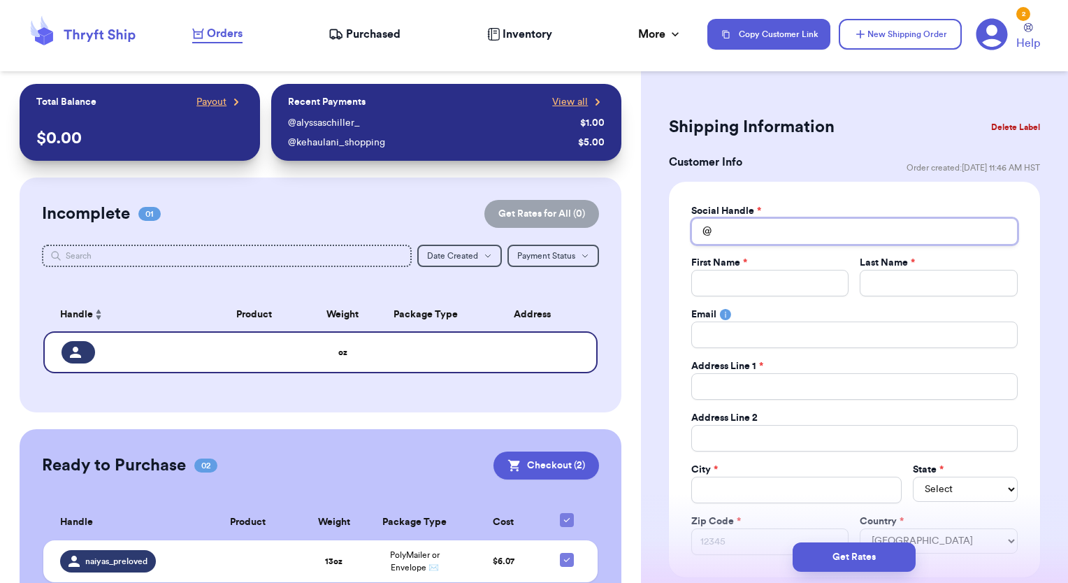
click at [796, 228] on input "Total Amount Paid" at bounding box center [854, 231] width 326 height 27
type input "l"
type input "le"
type input "lei"
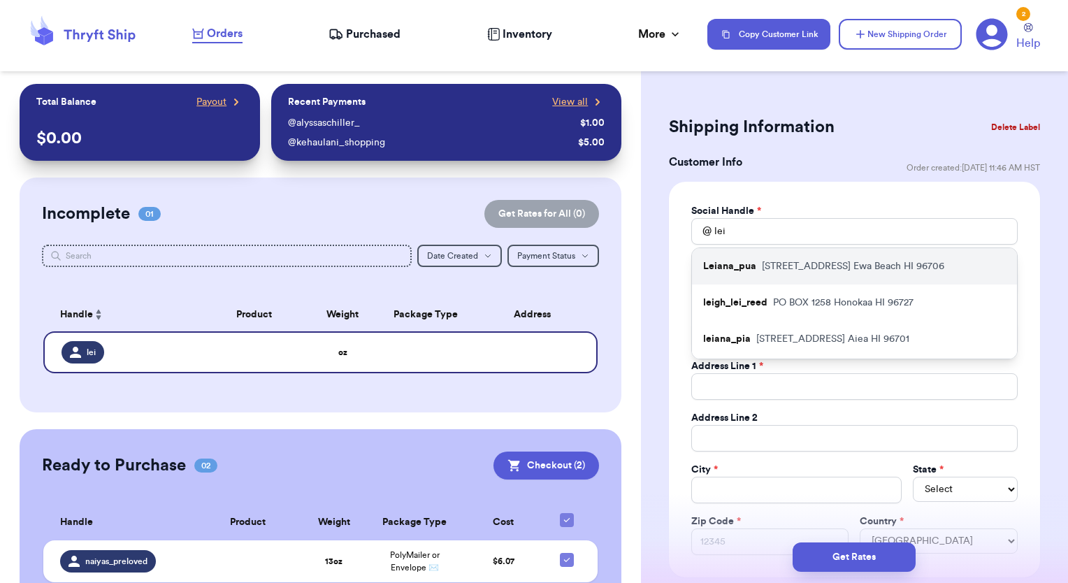
click at [785, 277] on div "Leiana_pua [STREET_ADDRESS]" at bounding box center [854, 266] width 325 height 36
type input "Leiana_pua"
type input "Rhiana"
type input "Pua"
type input "[EMAIL_ADDRESS][DOMAIN_NAME]"
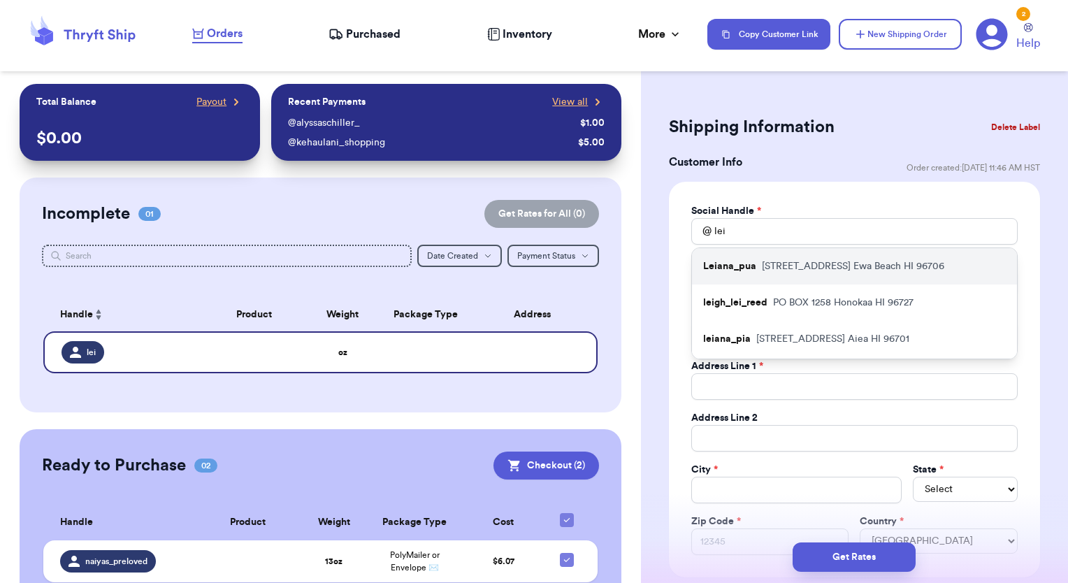
type input "[STREET_ADDRESS]"
type input "Ewa Beach"
select select "HI"
type input "96706"
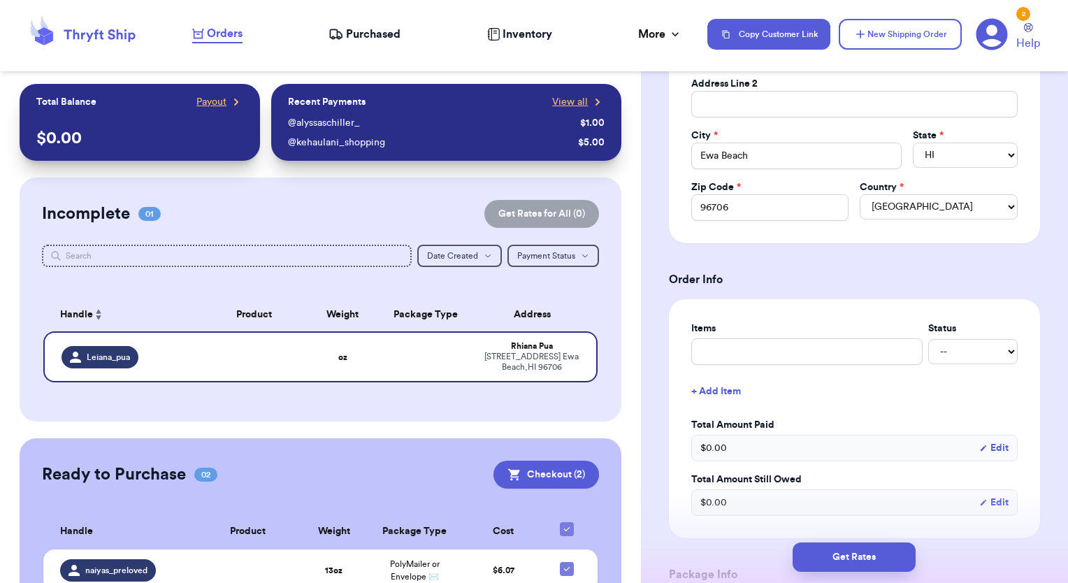
scroll to position [489, 0]
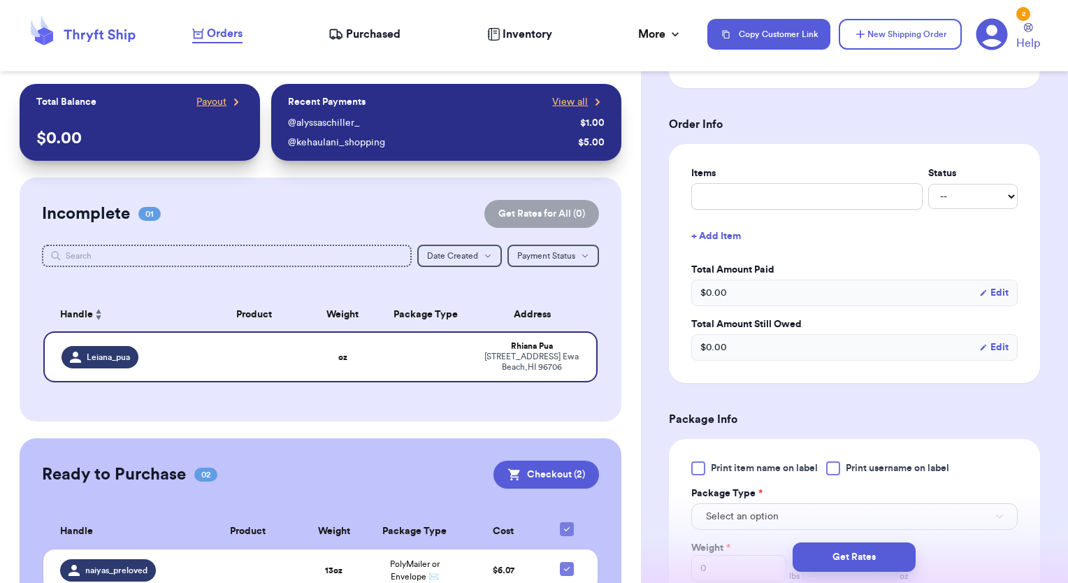
click at [829, 466] on div at bounding box center [833, 468] width 14 height 14
click at [0, 0] on input "Print username on label" at bounding box center [0, 0] width 0 height 0
drag, startPoint x: 846, startPoint y: 538, endPoint x: 840, endPoint y: 533, distance: 7.6
click at [844, 538] on div "Get Rates" at bounding box center [854, 557] width 427 height 52
click at [806, 516] on button "Select an option" at bounding box center [854, 516] width 326 height 27
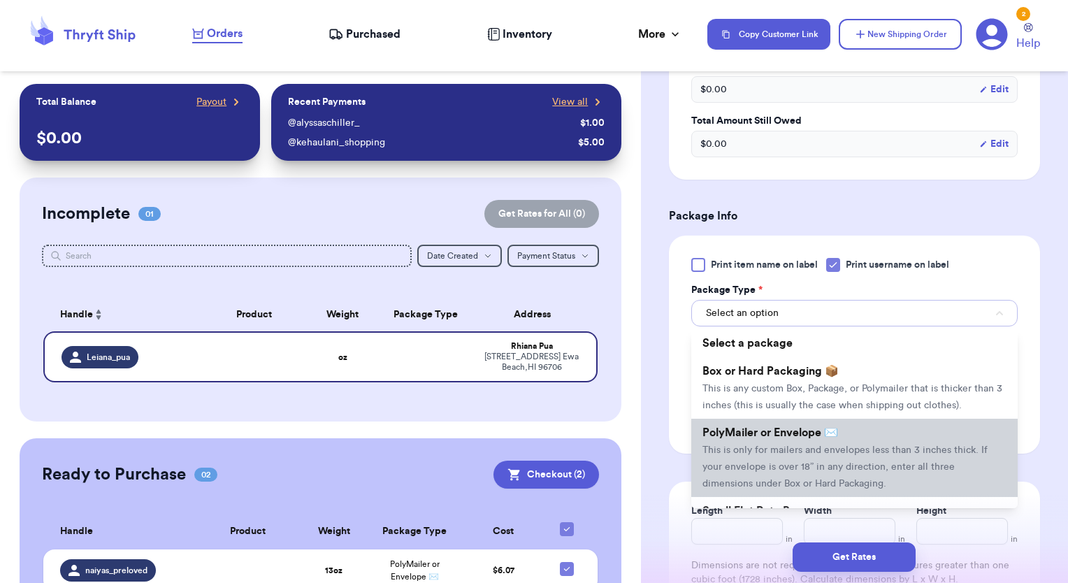
scroll to position [699, 0]
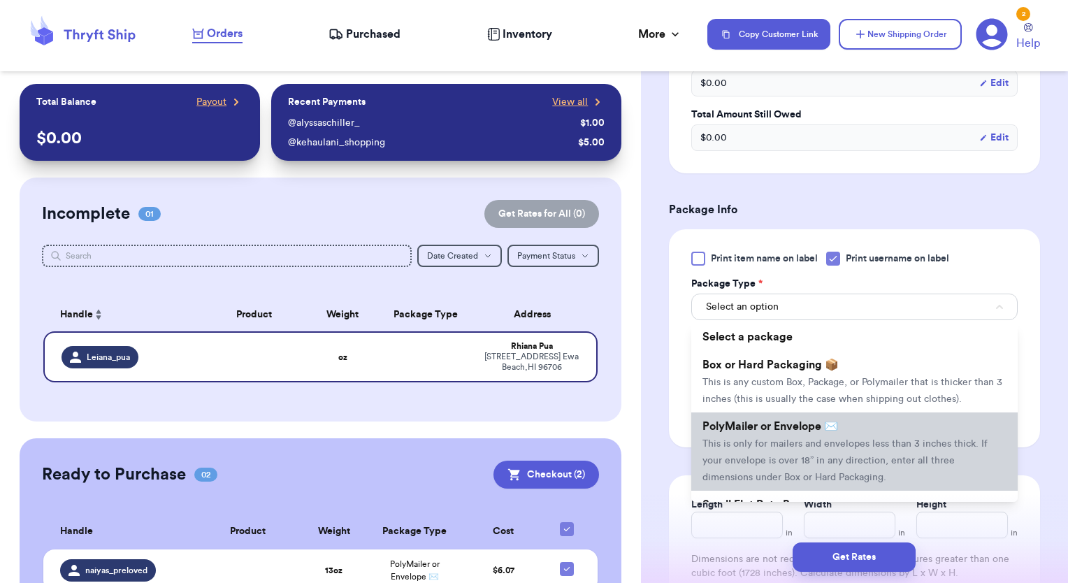
click at [784, 456] on span "This is only for mailers and envelopes less than 3 inches thick. If your envelo…" at bounding box center [845, 460] width 285 height 43
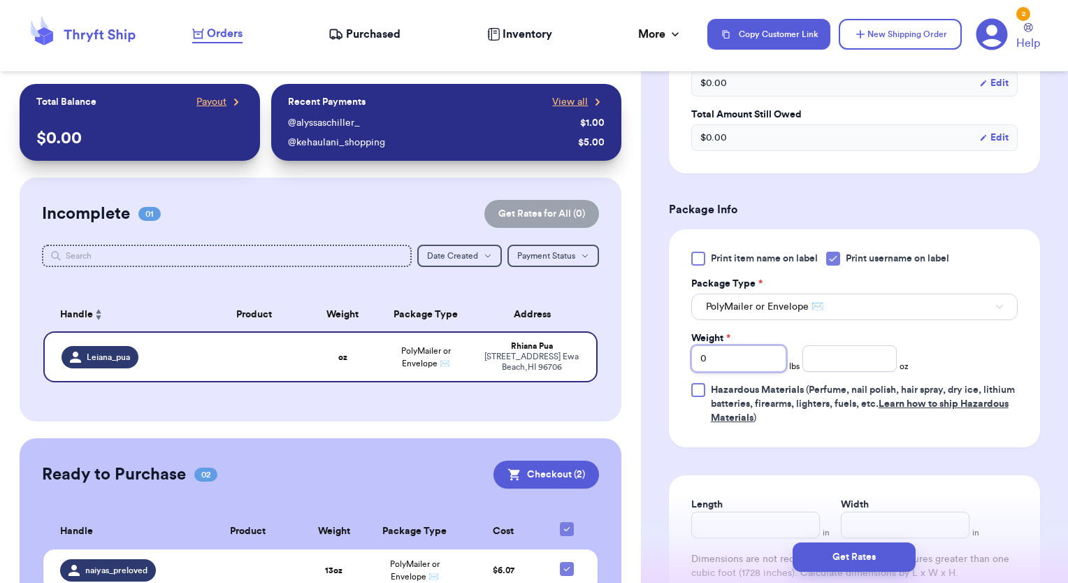
drag, startPoint x: 728, startPoint y: 359, endPoint x: 669, endPoint y: 375, distance: 61.1
click at [675, 362] on div "Print item name on label Print username on label Package Type * PolyMailer or E…" at bounding box center [854, 338] width 371 height 218
type input "2"
click at [828, 352] on input "number" at bounding box center [850, 358] width 95 height 27
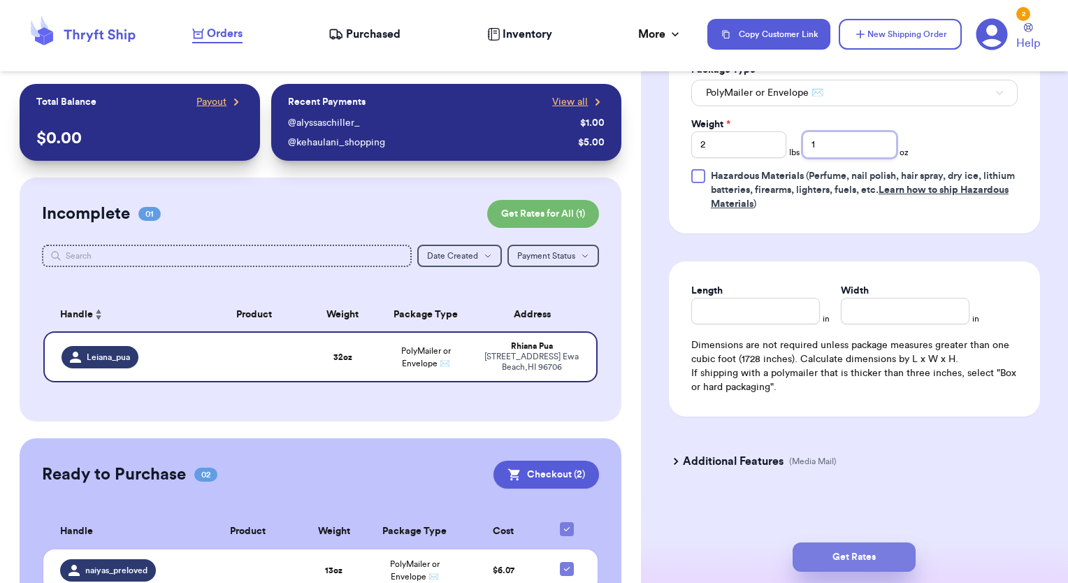
type input "1"
click at [825, 549] on button "Get Rates" at bounding box center [854, 556] width 123 height 29
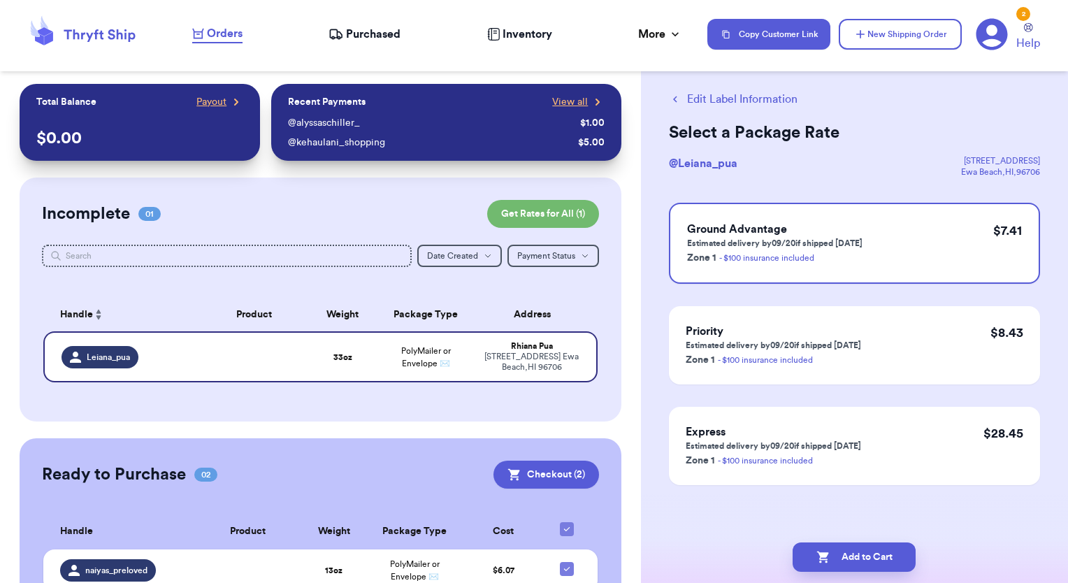
scroll to position [0, 0]
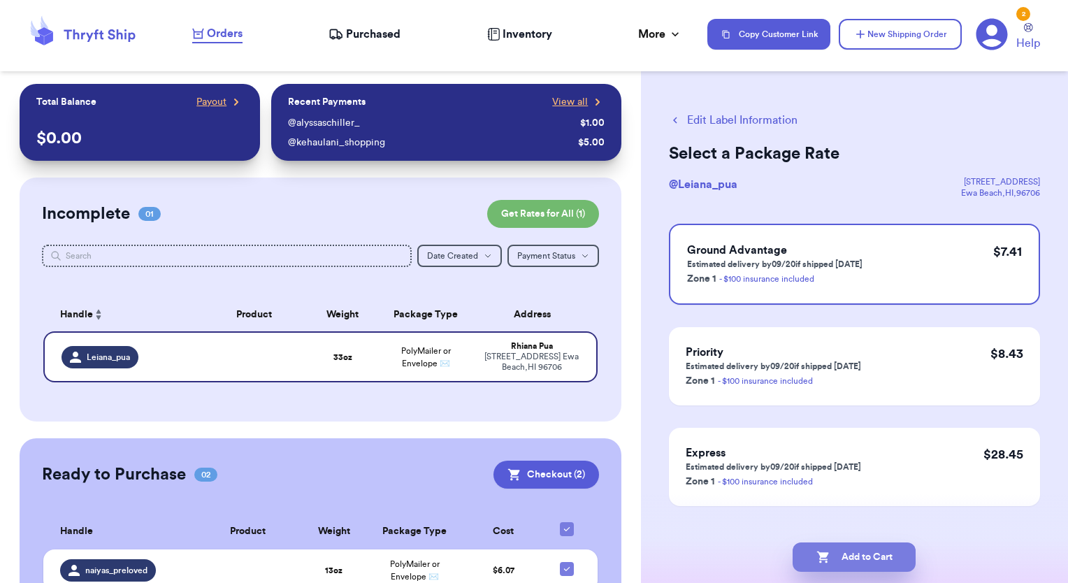
click at [834, 558] on button "Add to Cart" at bounding box center [854, 556] width 123 height 29
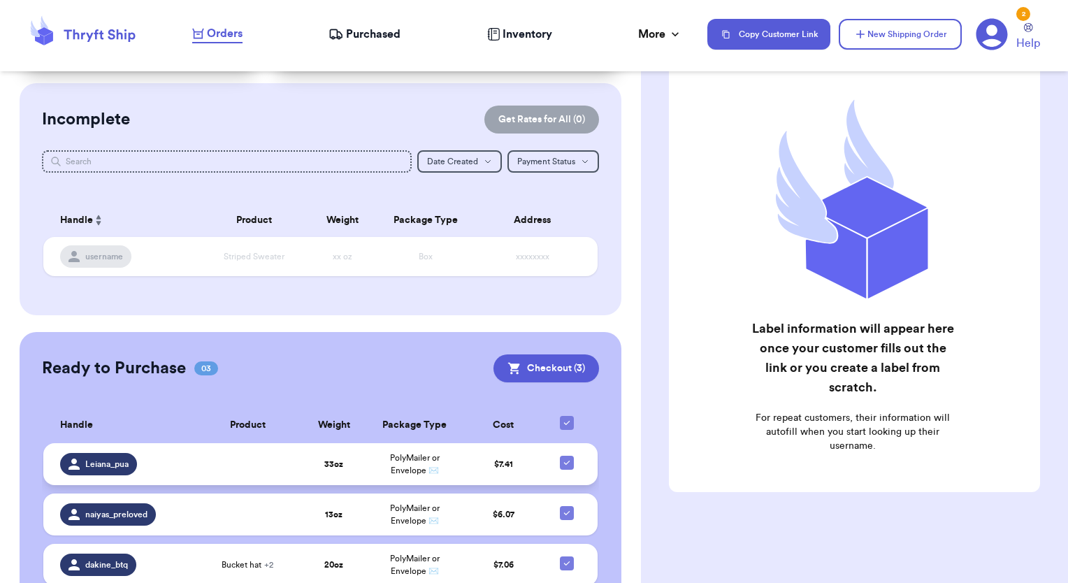
scroll to position [152, 0]
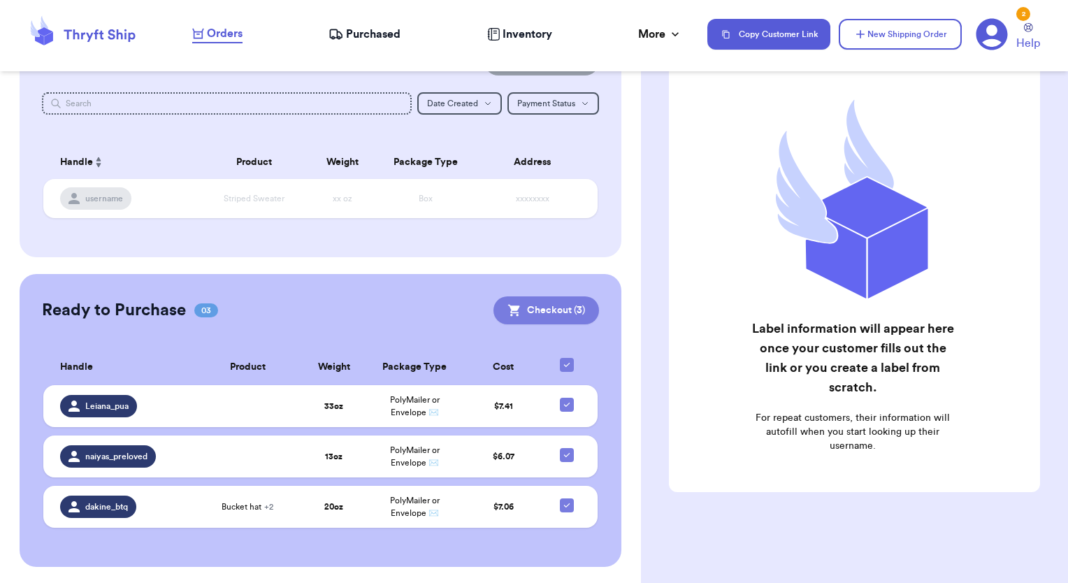
click at [544, 308] on button "Checkout ( 3 )" at bounding box center [547, 310] width 106 height 28
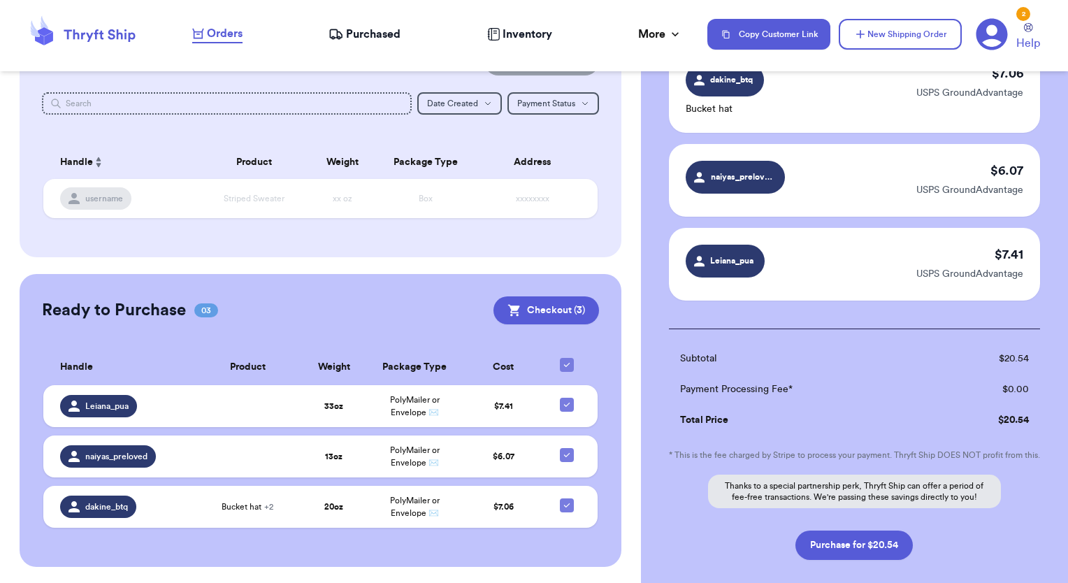
scroll to position [213, 0]
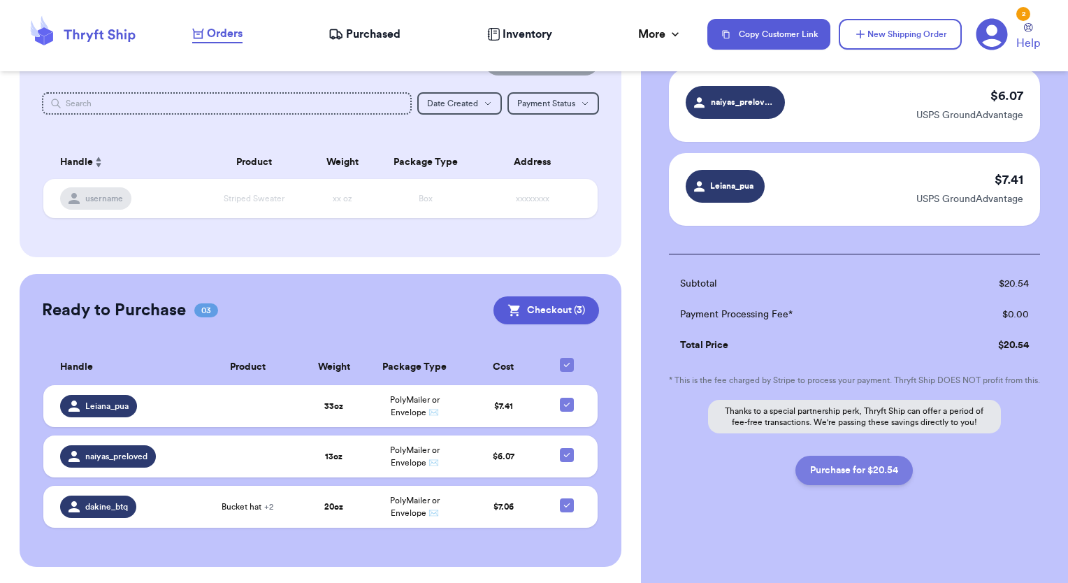
click at [839, 470] on button "Purchase for $20.54" at bounding box center [854, 470] width 117 height 29
checkbox input "false"
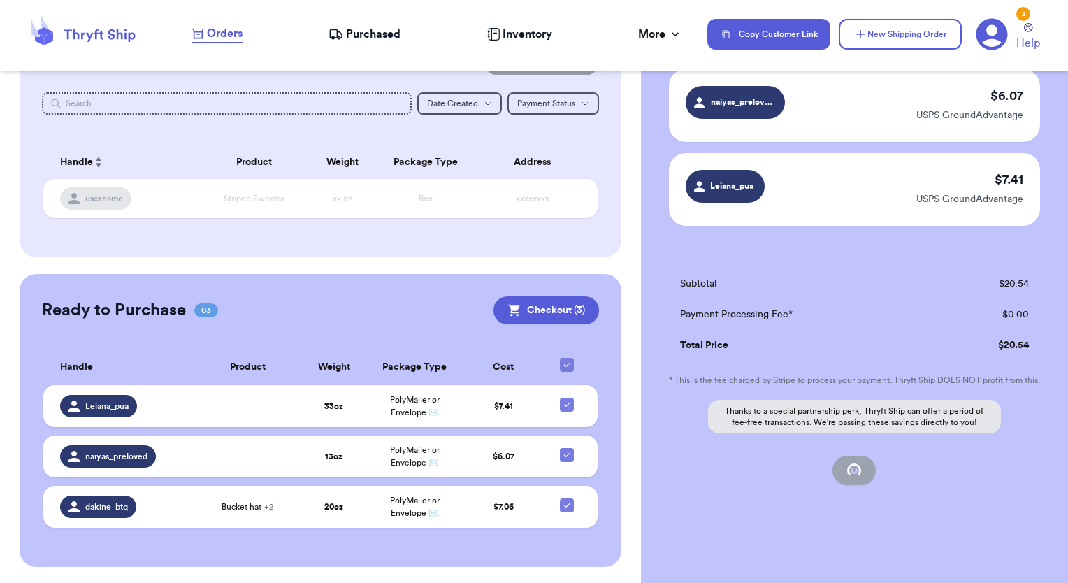
scroll to position [110, 0]
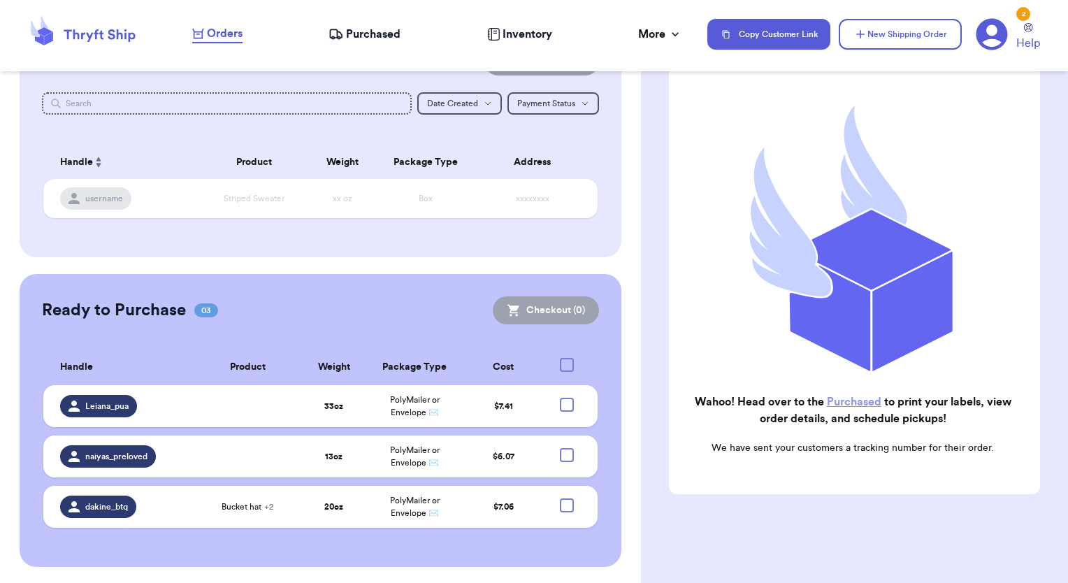
checkbox input "true"
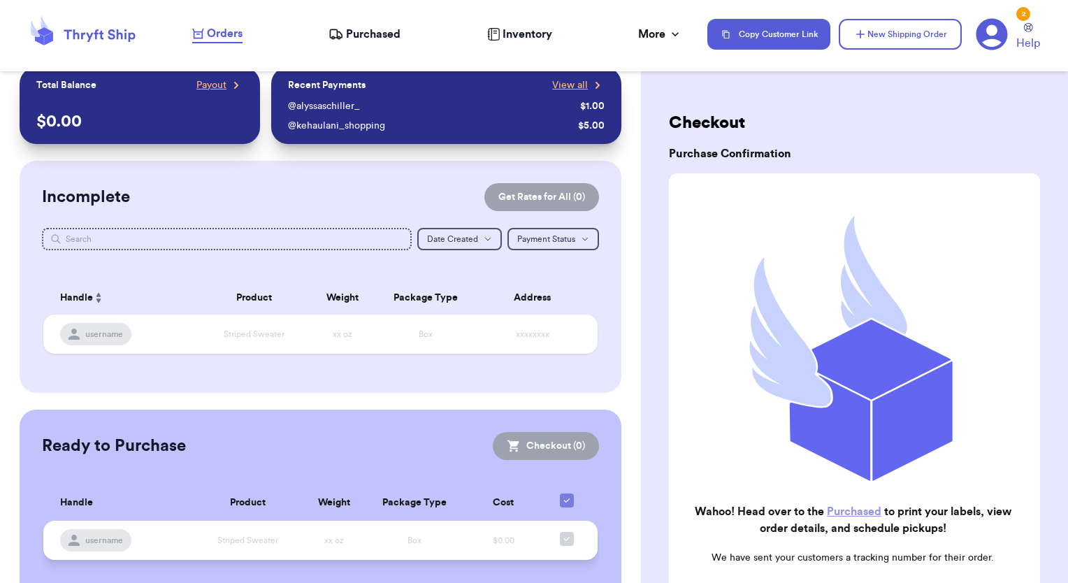
scroll to position [0, 0]
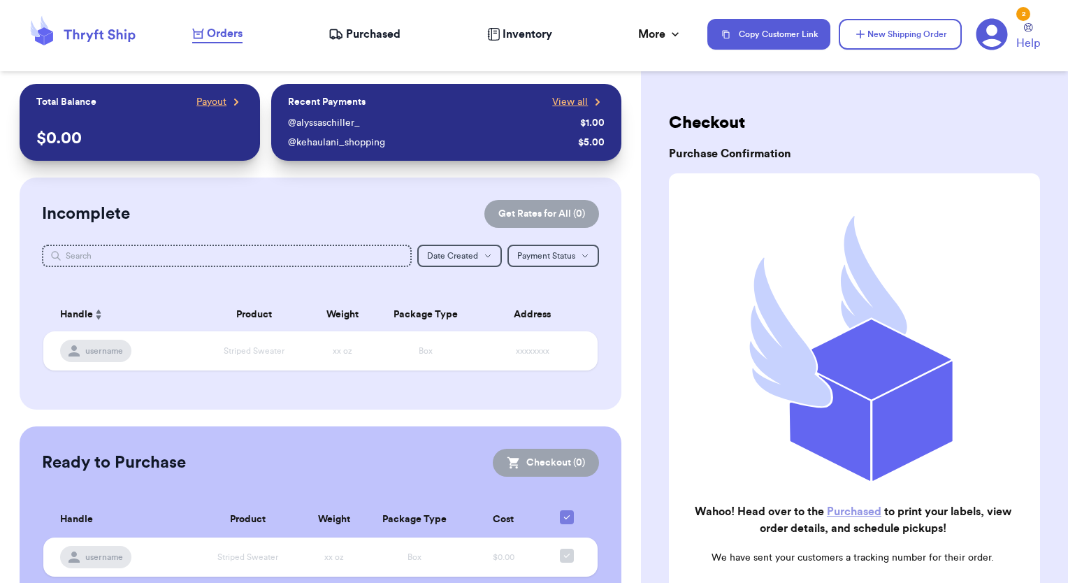
click at [361, 34] on span "Purchased" at bounding box center [373, 34] width 55 height 17
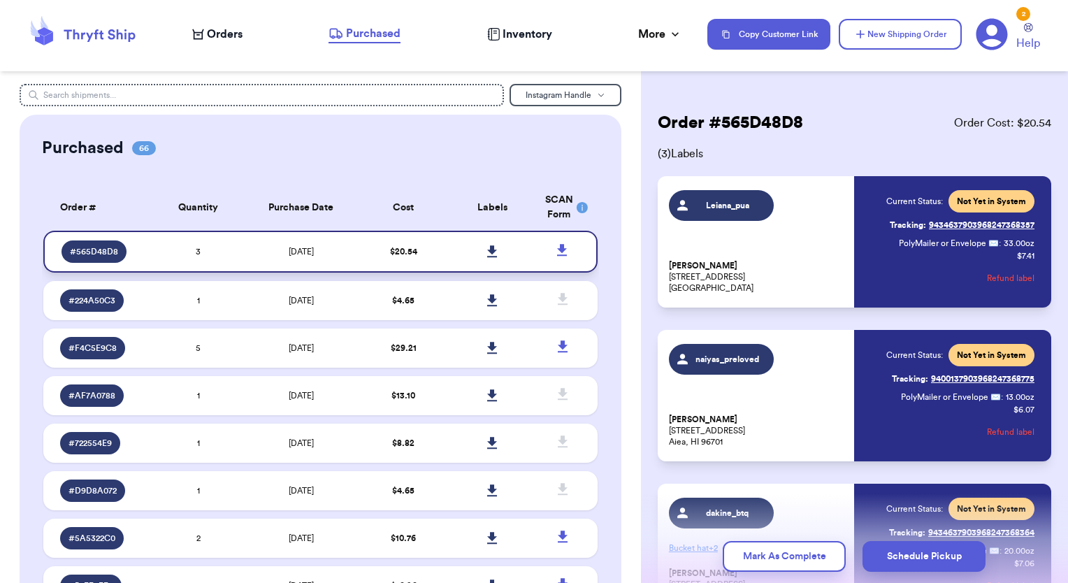
click at [487, 250] on icon at bounding box center [492, 251] width 10 height 12
